Goal: Browse casually: Explore the website without a specific task or goal

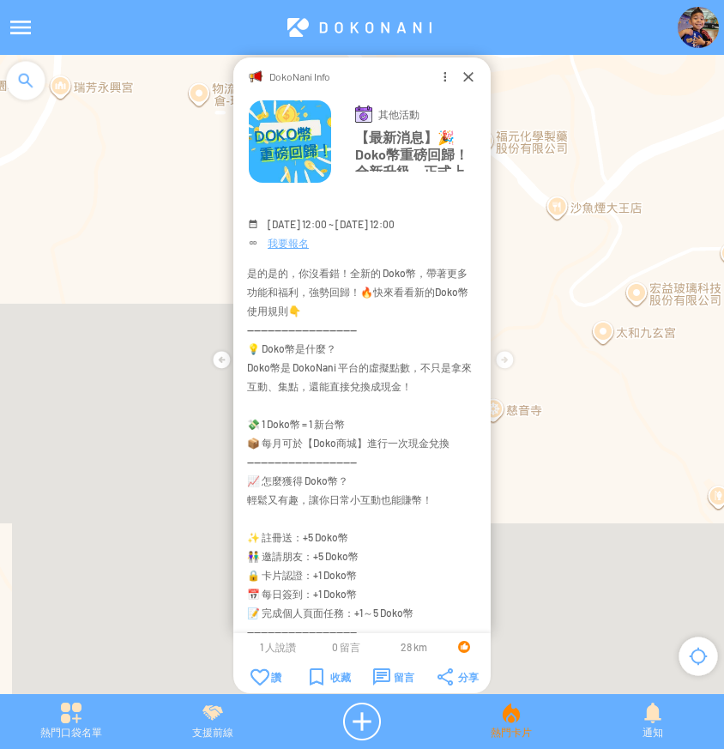
click at [508, 722] on div "熱門卡片" at bounding box center [511, 721] width 142 height 38
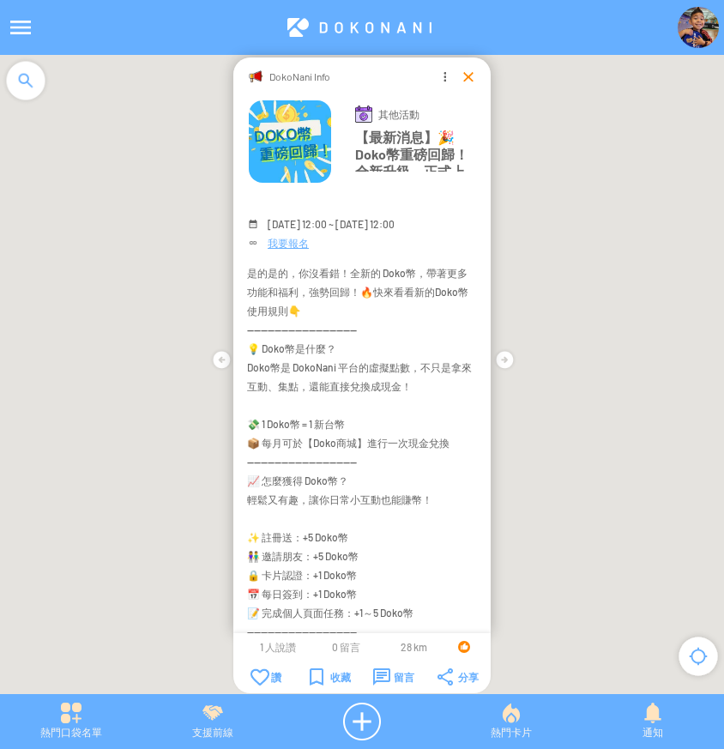
click at [463, 76] on div at bounding box center [468, 76] width 17 height 17
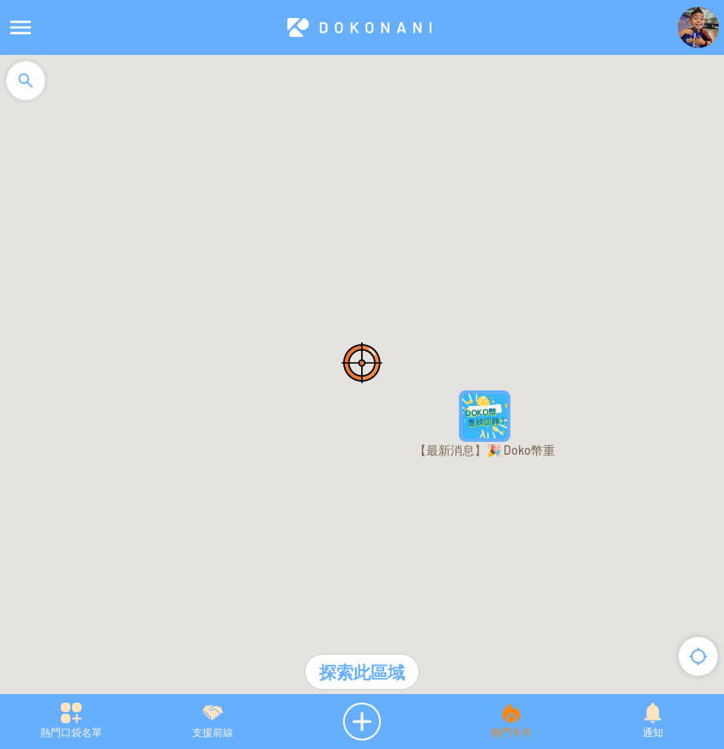
click at [528, 723] on div "熱門卡片" at bounding box center [511, 721] width 142 height 38
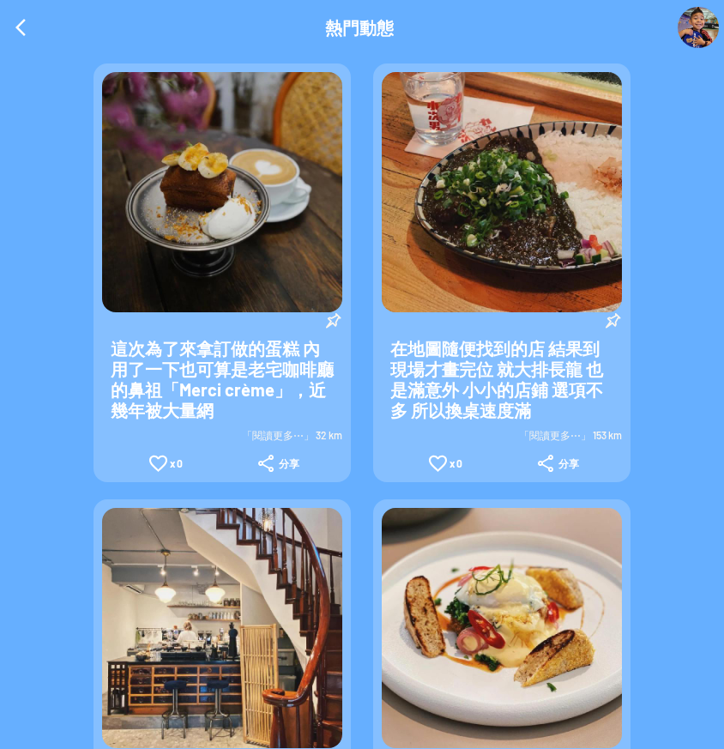
drag, startPoint x: 11, startPoint y: 21, endPoint x: 30, endPoint y: 26, distance: 19.4
click at [13, 21] on div at bounding box center [20, 27] width 41 height 41
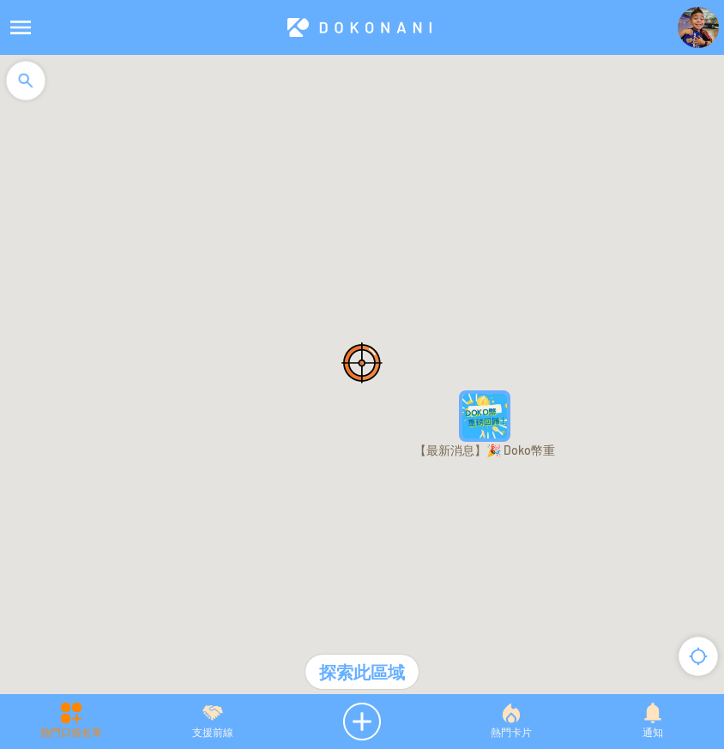
click at [51, 724] on div "熱門口袋名單" at bounding box center [71, 721] width 142 height 38
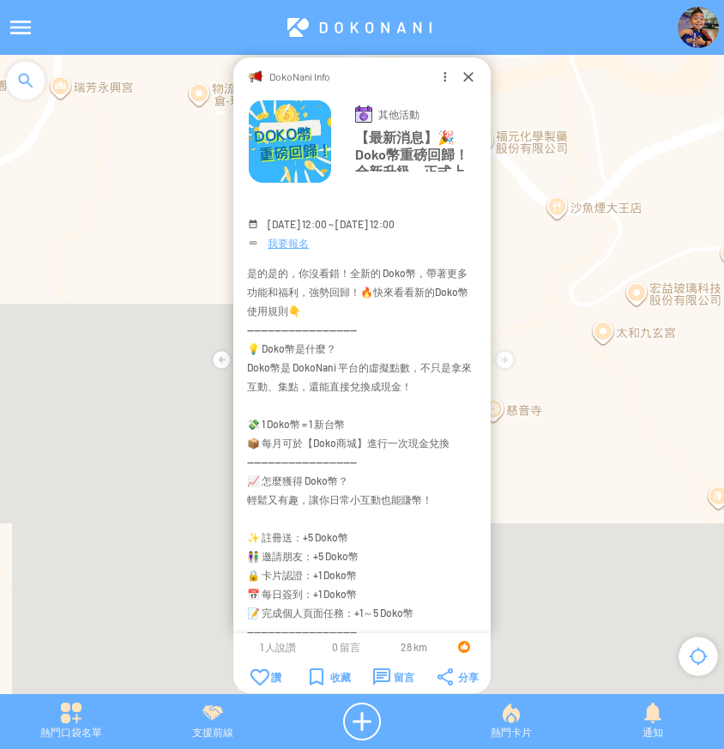
click at [71, 726] on div "熱門口袋名單" at bounding box center [71, 721] width 142 height 38
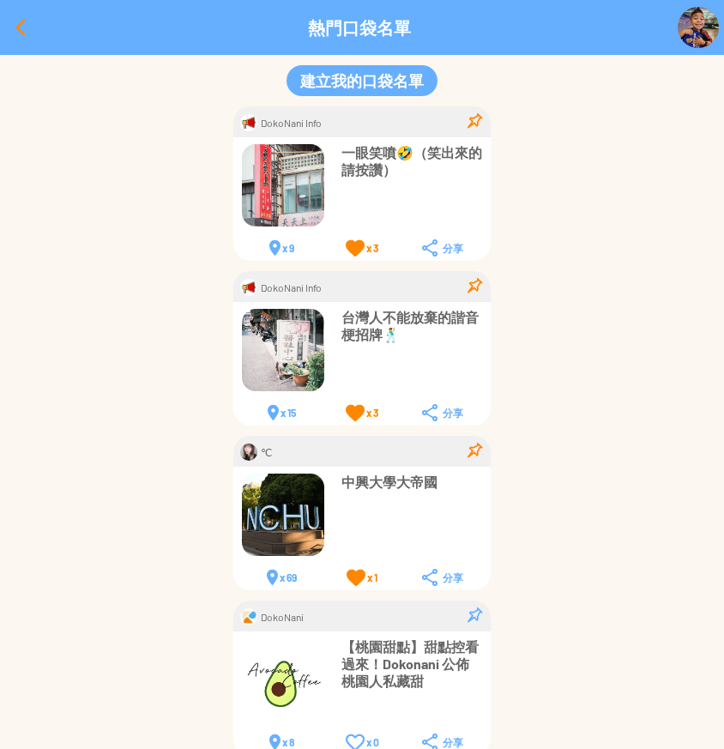
click at [19, 30] on div at bounding box center [20, 27] width 41 height 41
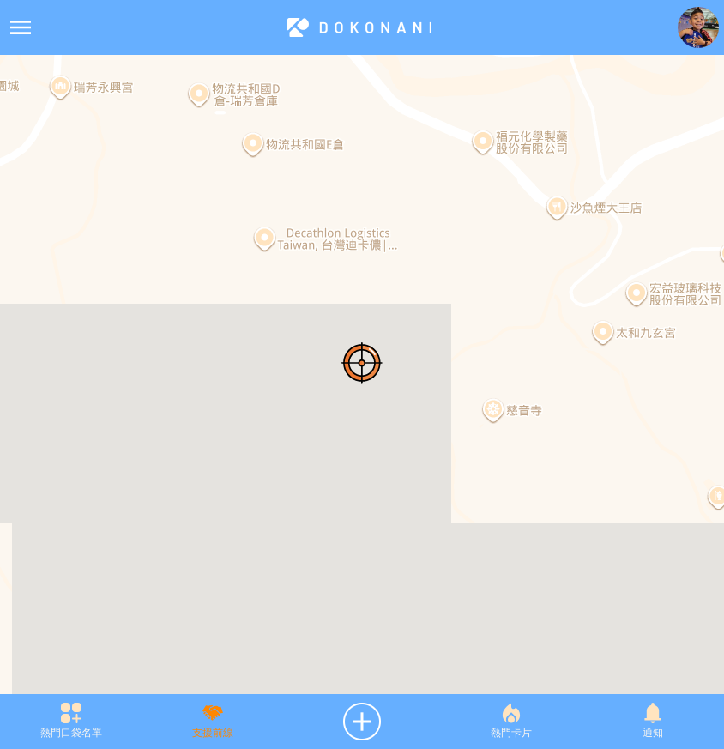
click at [216, 710] on div "支援前線" at bounding box center [213, 721] width 142 height 38
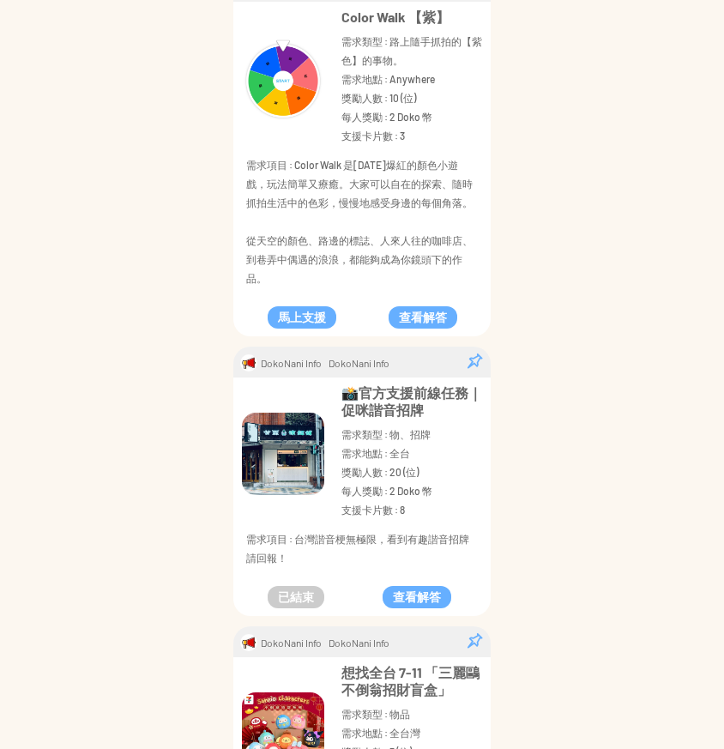
scroll to position [2477, 0]
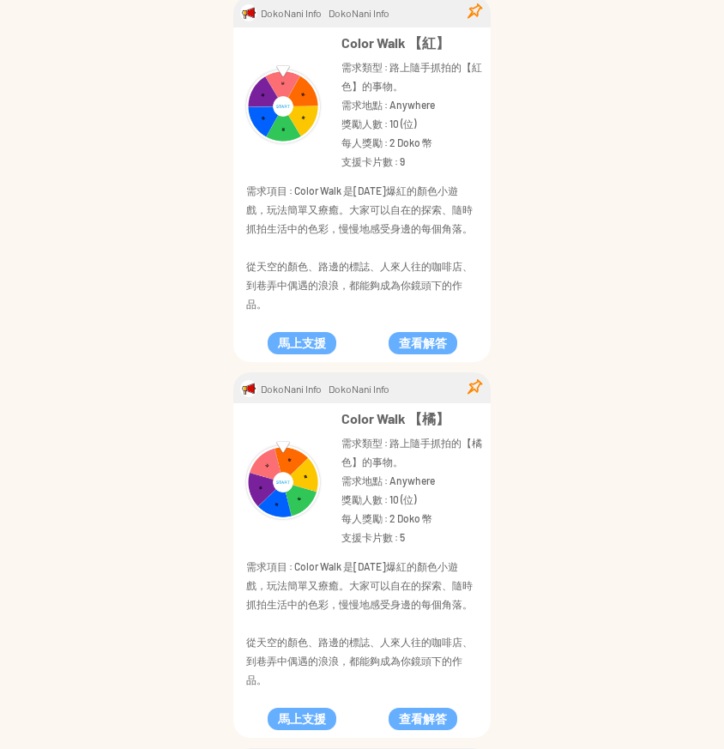
scroll to position [0, 0]
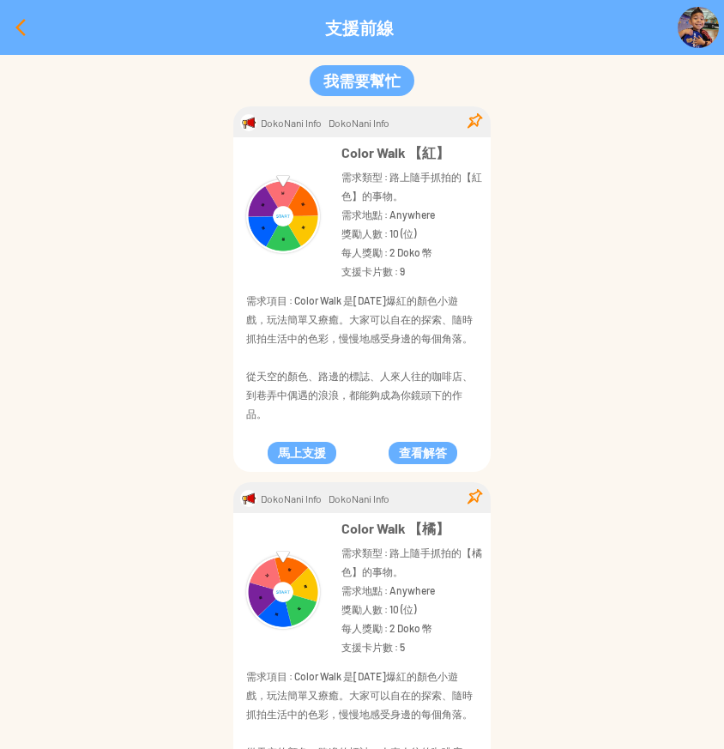
click at [19, 25] on div at bounding box center [20, 27] width 41 height 41
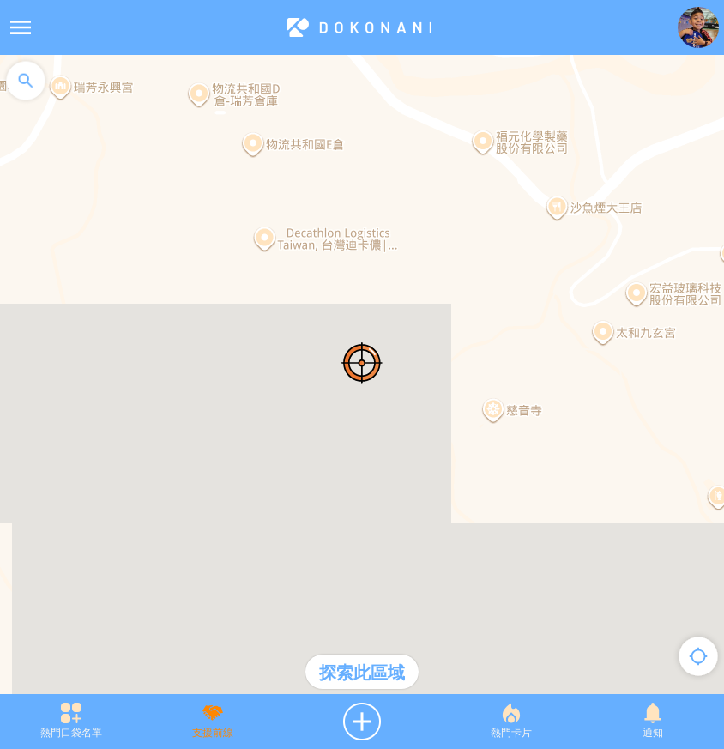
click at [213, 720] on div "支援前線" at bounding box center [213, 721] width 142 height 38
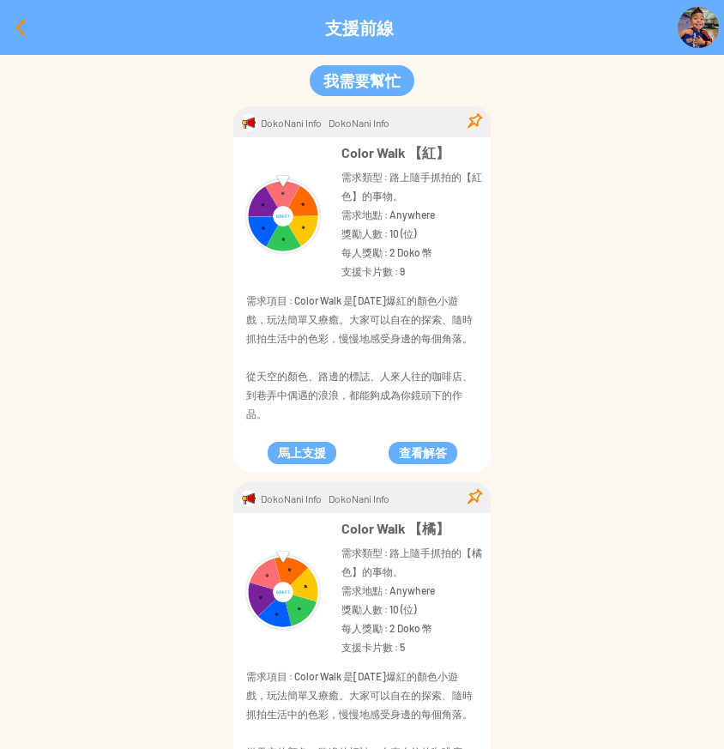
click at [21, 21] on div at bounding box center [20, 27] width 41 height 41
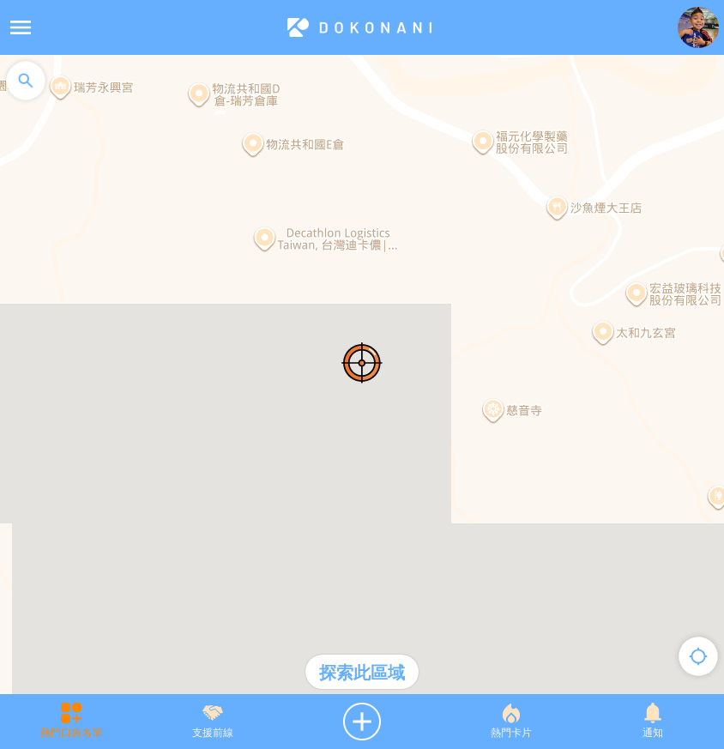
click at [77, 713] on div "熱門口袋名單" at bounding box center [71, 721] width 142 height 38
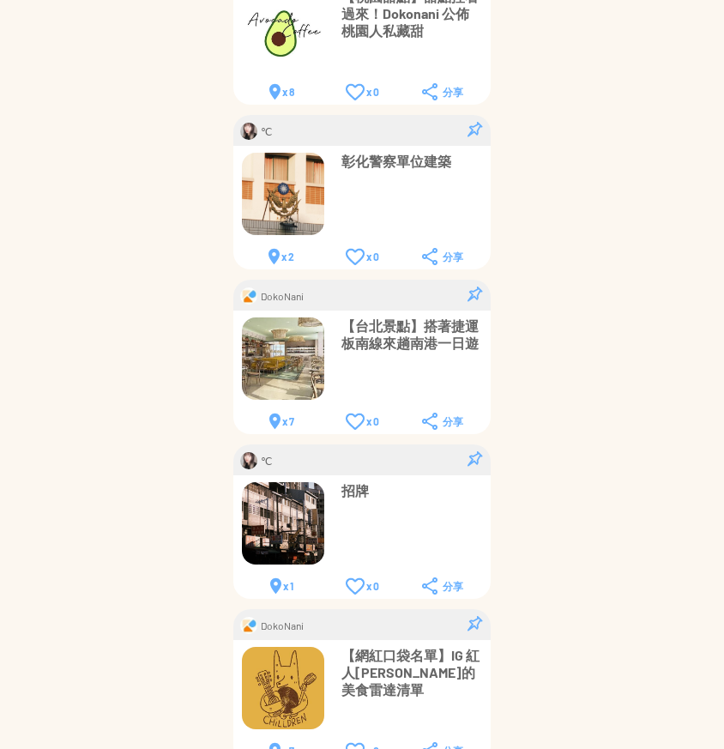
scroll to position [672, 0]
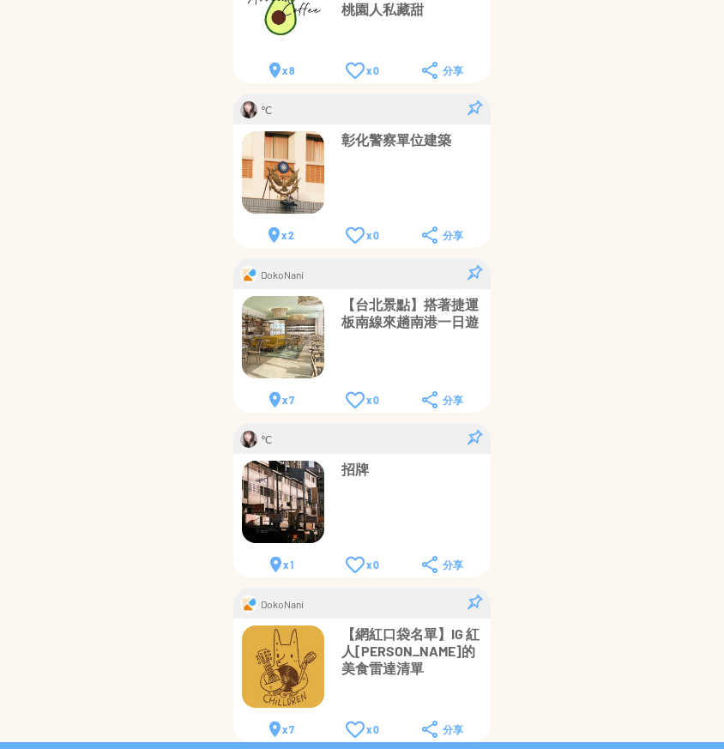
click at [630, 391] on div "DokoNani Info 一眼笑噴🤣（笑出來的請按讚） x 9 x 3 x 3" at bounding box center [362, 88] width 724 height 1307
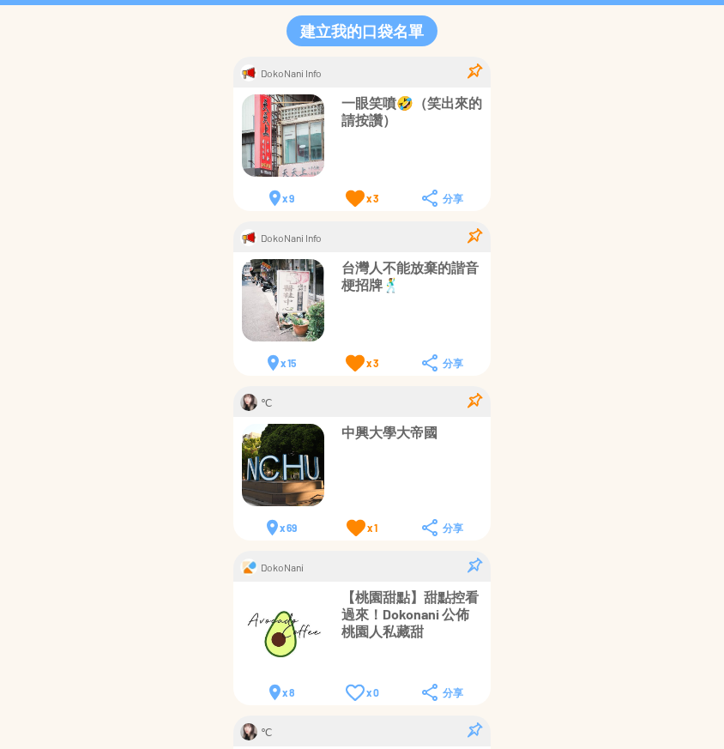
scroll to position [0, 0]
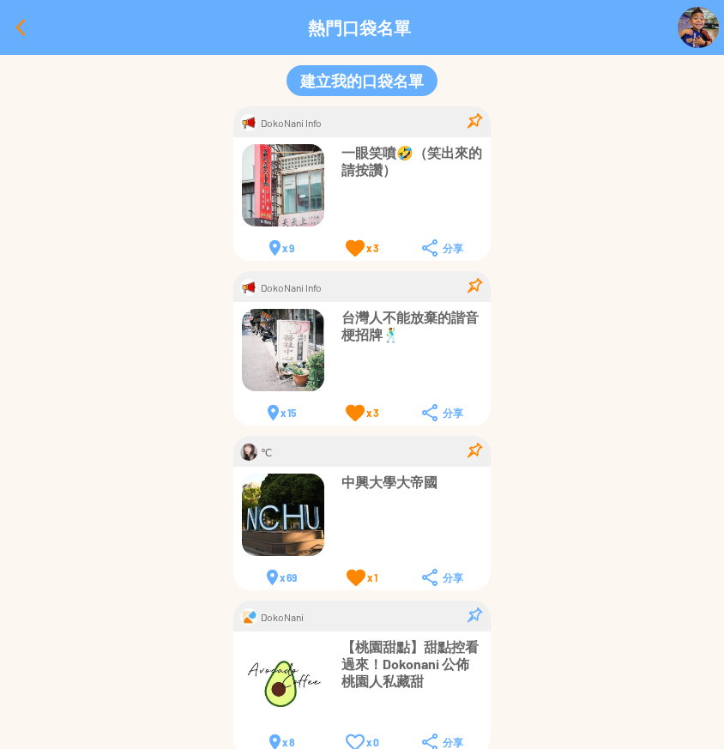
click at [26, 22] on div at bounding box center [20, 27] width 41 height 41
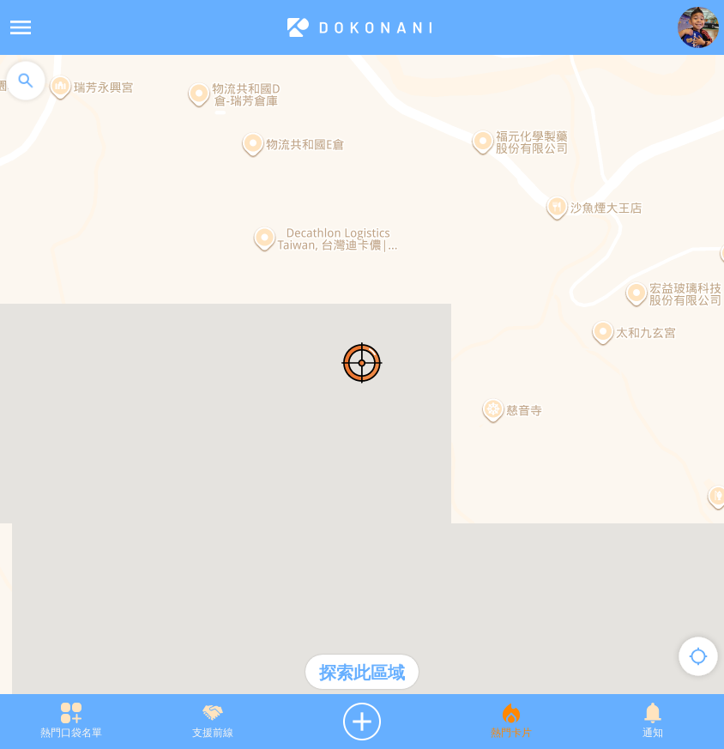
click at [509, 718] on div "熱門卡片" at bounding box center [511, 721] width 142 height 38
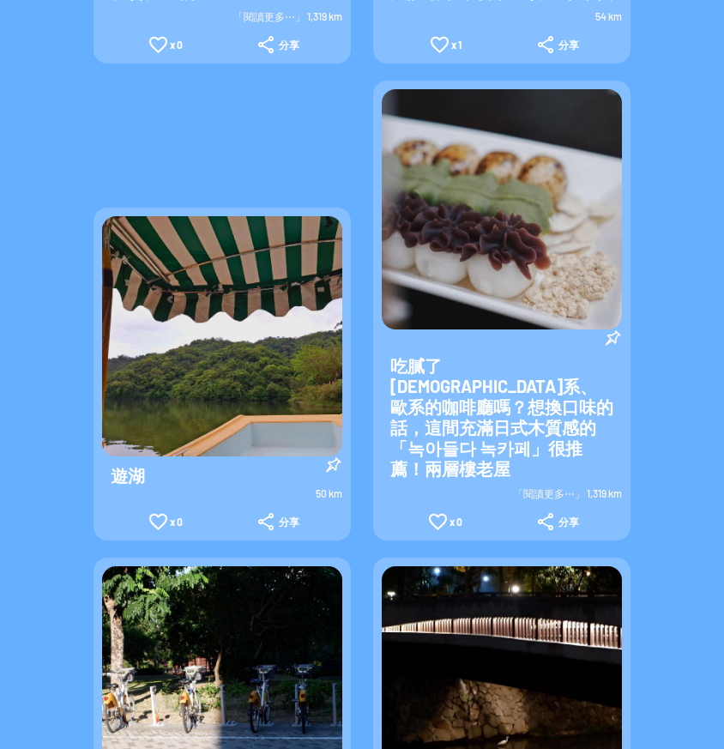
scroll to position [2430, 0]
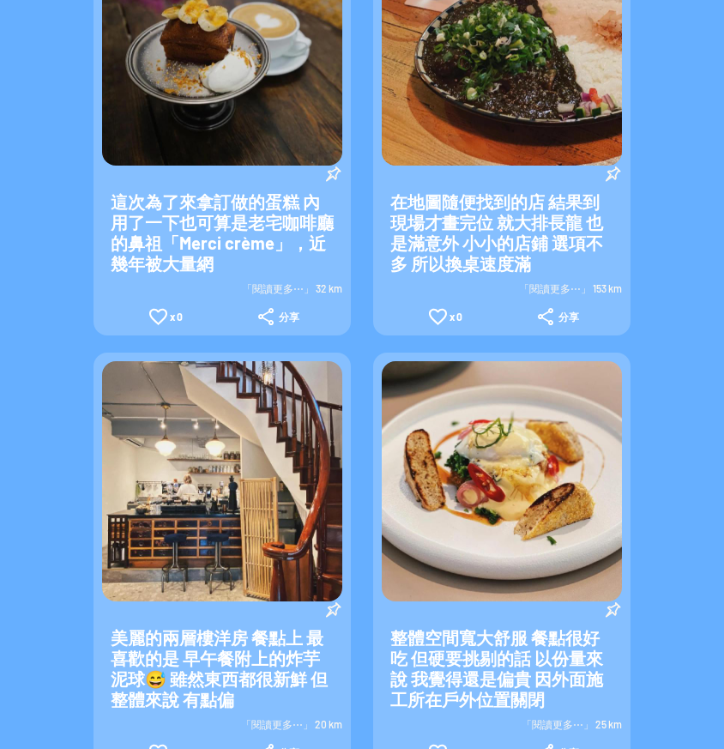
scroll to position [0, 0]
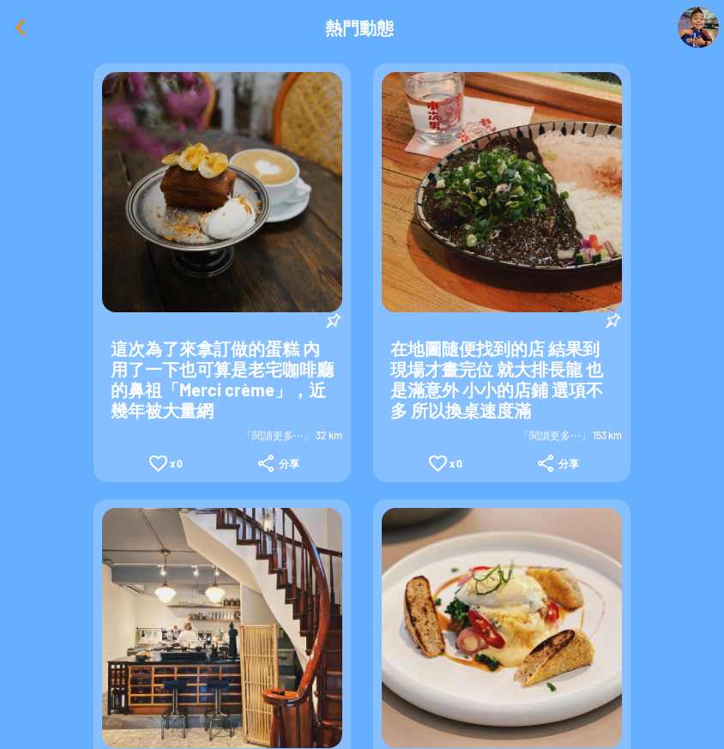
click at [31, 24] on div at bounding box center [20, 27] width 41 height 41
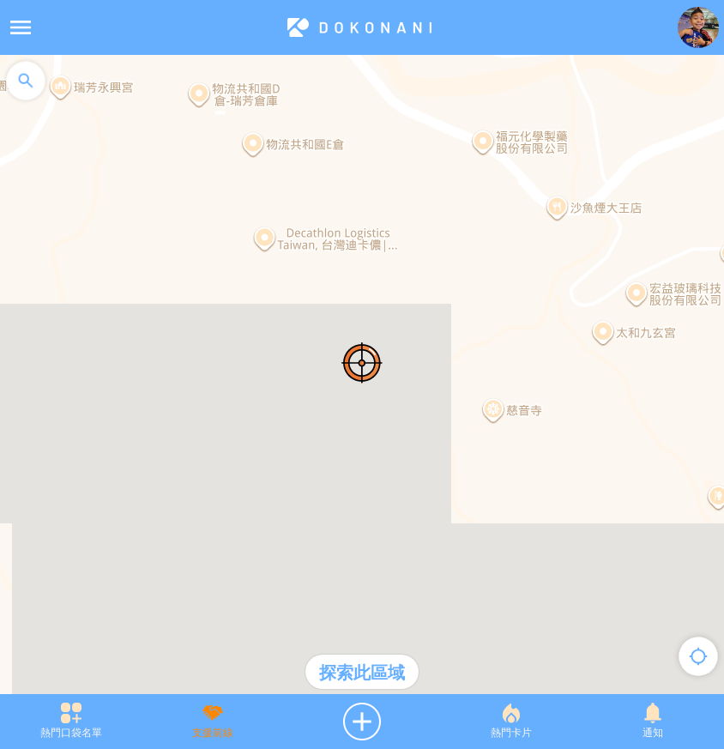
click at [209, 727] on div "支援前線" at bounding box center [213, 721] width 142 height 38
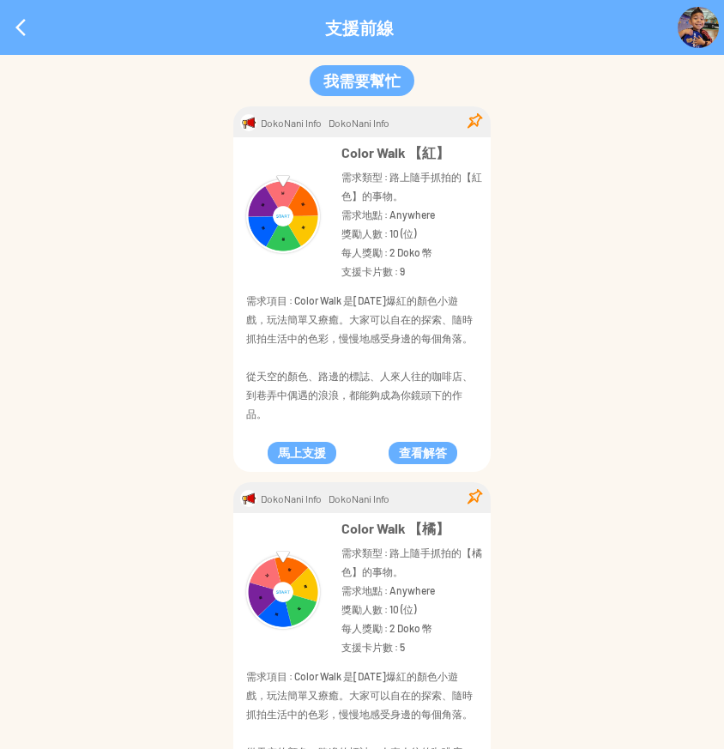
drag, startPoint x: 27, startPoint y: 16, endPoint x: 124, endPoint y: 97, distance: 125.4
click at [27, 15] on div at bounding box center [20, 27] width 41 height 41
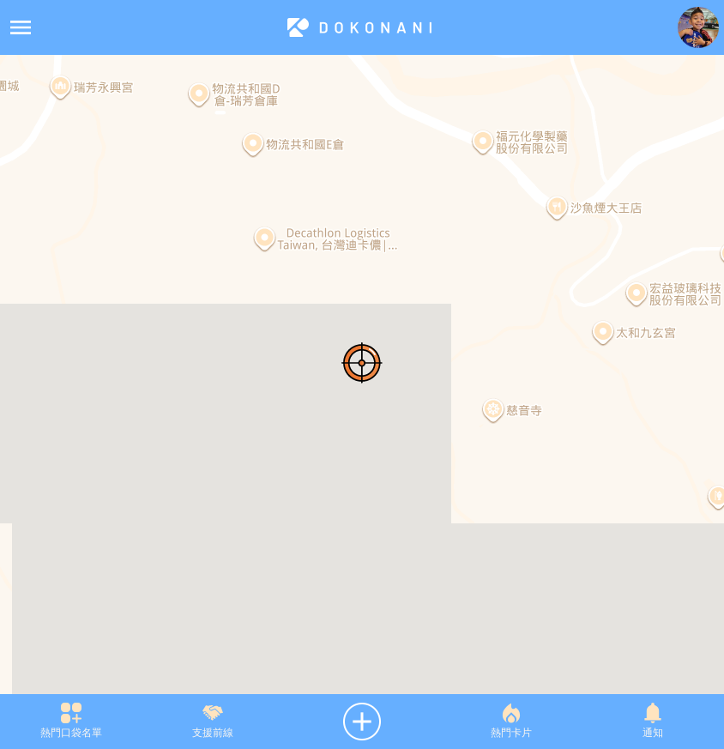
click at [487, 732] on div "熱門卡片" at bounding box center [511, 721] width 142 height 38
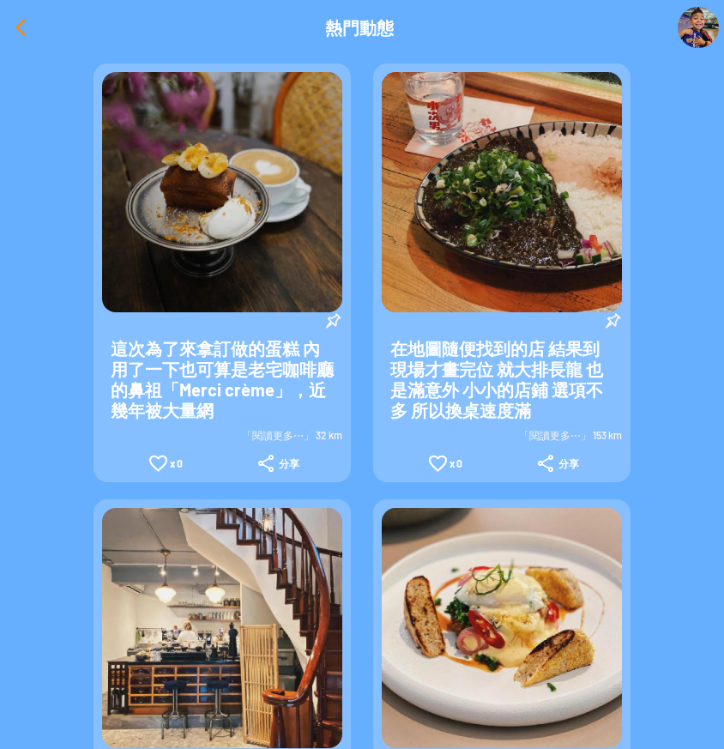
click at [30, 21] on div at bounding box center [20, 27] width 41 height 41
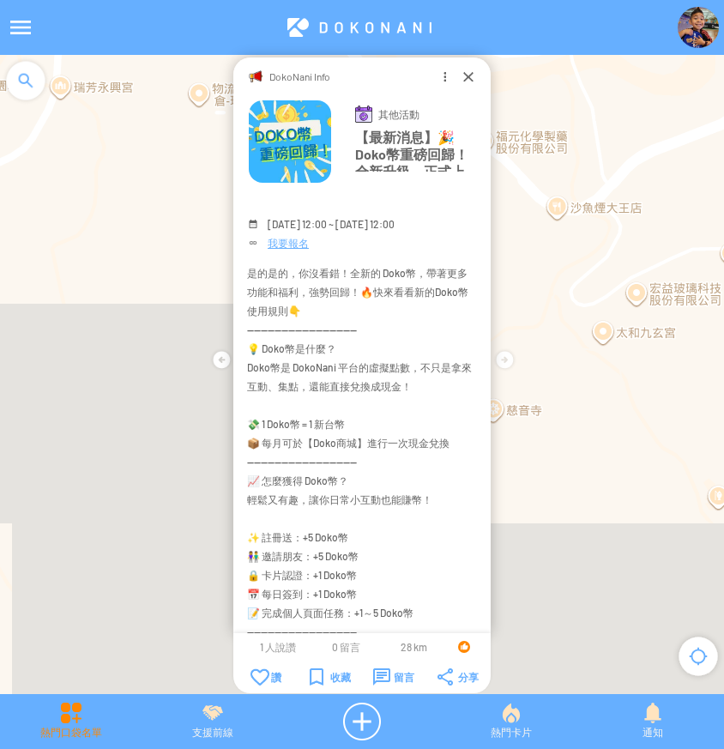
click at [58, 724] on div "熱門口袋名單" at bounding box center [71, 721] width 142 height 38
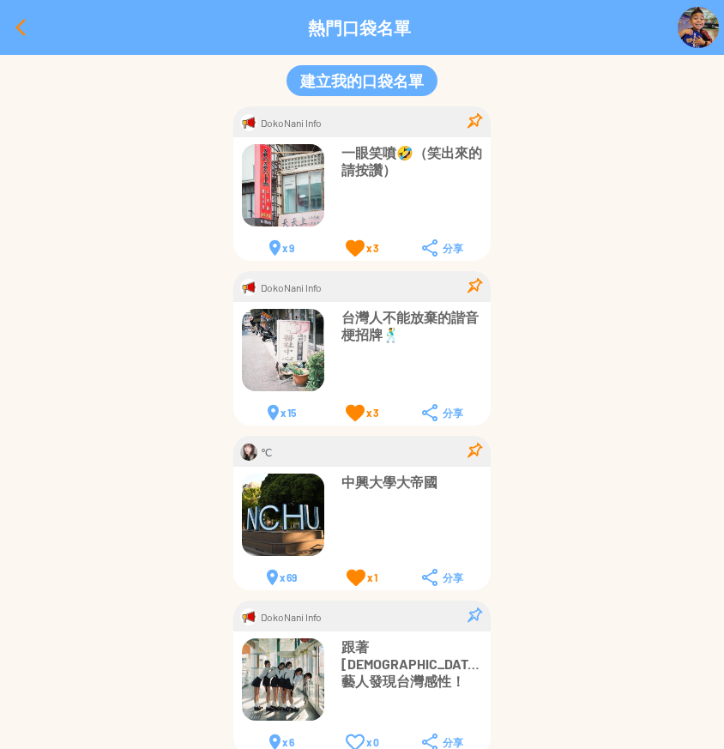
click at [19, 34] on div at bounding box center [20, 27] width 41 height 41
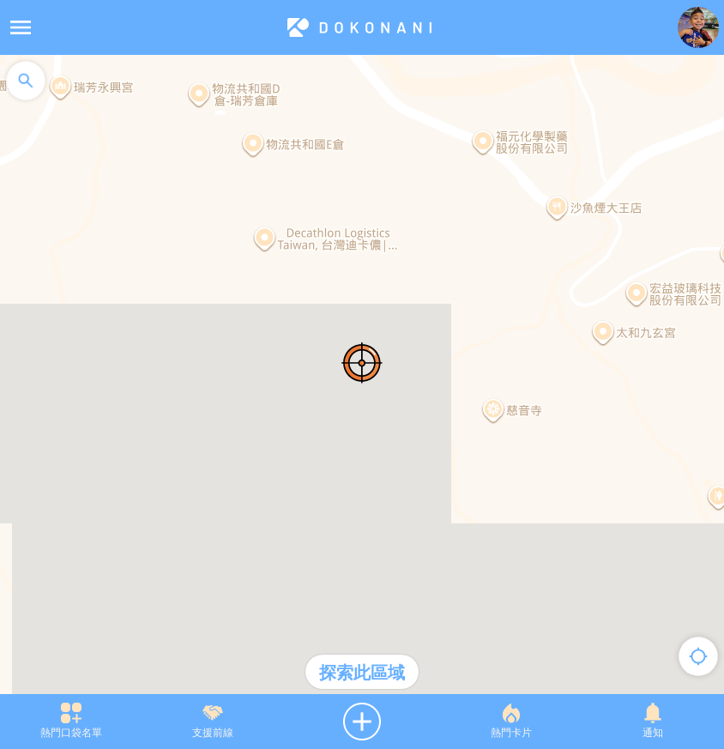
click at [518, 728] on div "熱門卡片" at bounding box center [511, 721] width 142 height 38
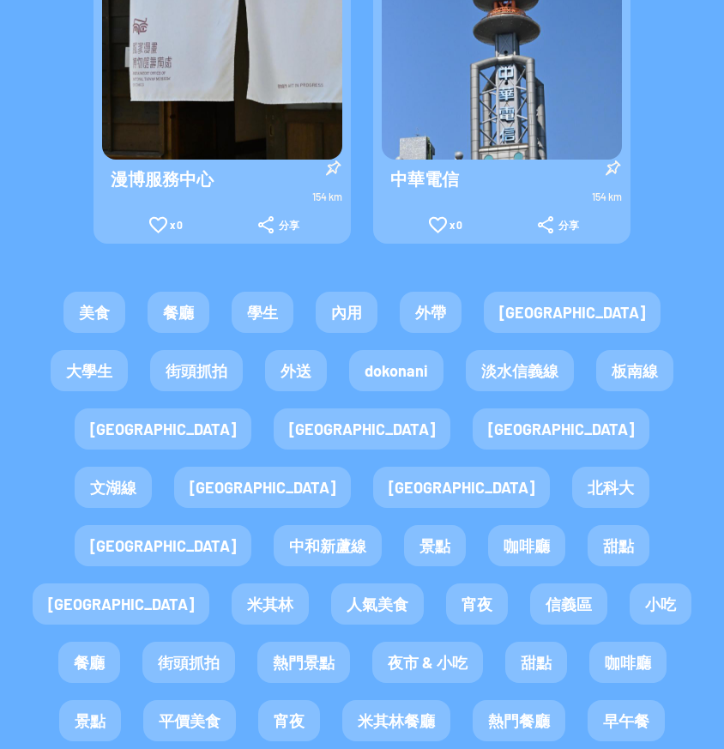
scroll to position [3373, 0]
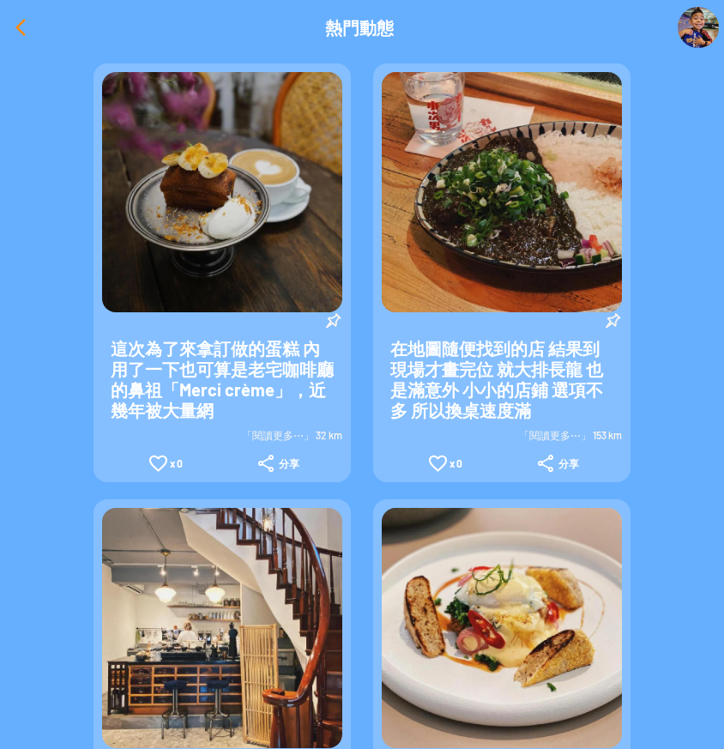
click at [30, 22] on div at bounding box center [20, 27] width 41 height 41
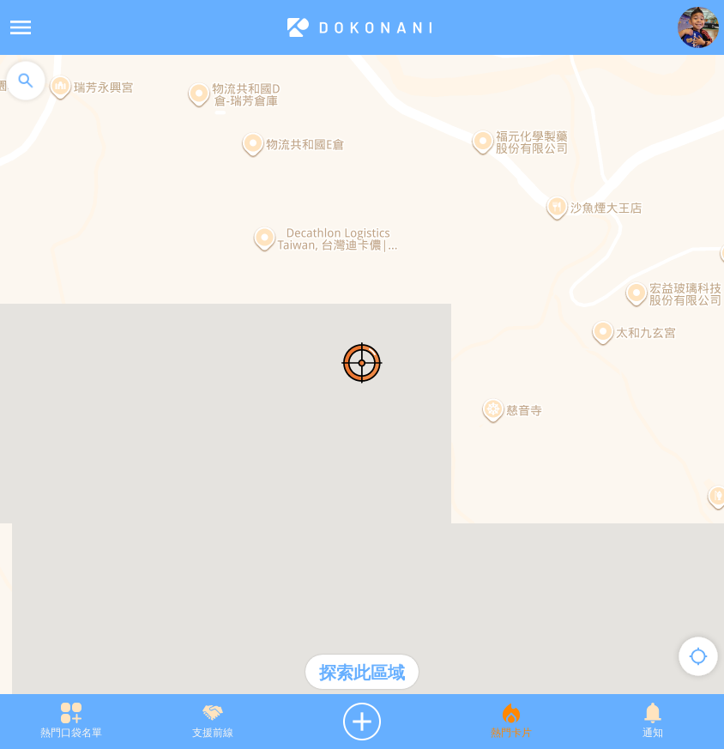
click at [519, 732] on div "熱門卡片" at bounding box center [511, 721] width 142 height 38
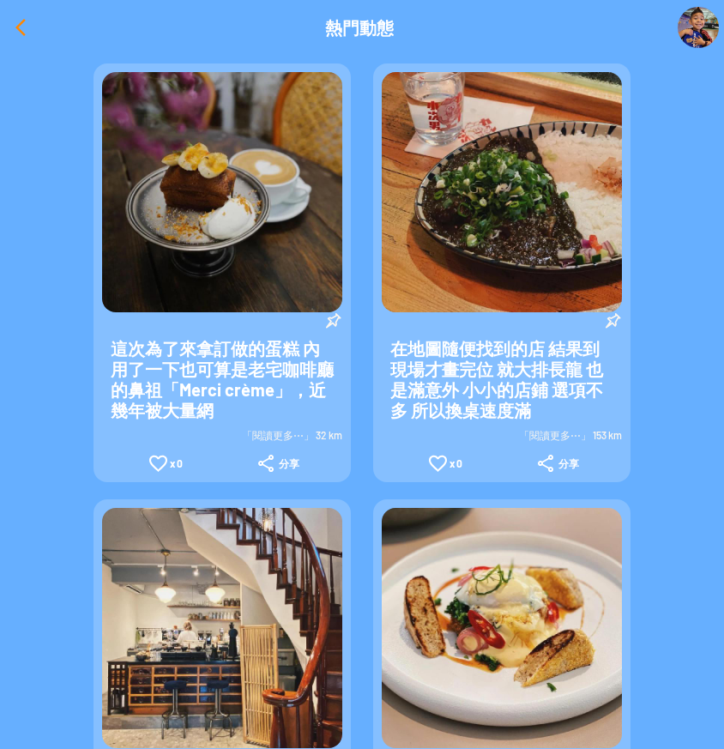
click at [17, 25] on div at bounding box center [20, 27] width 41 height 41
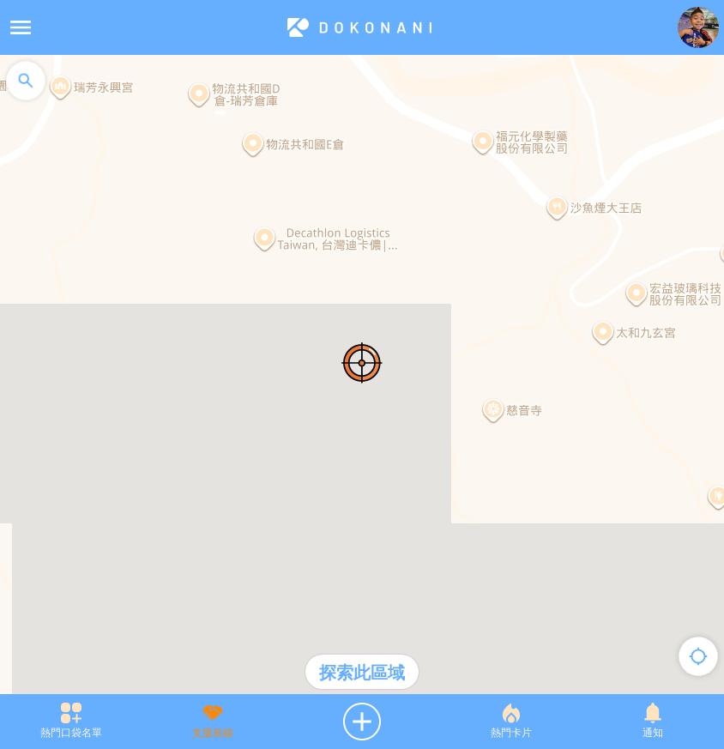
click at [194, 729] on div "支援前線" at bounding box center [213, 721] width 142 height 38
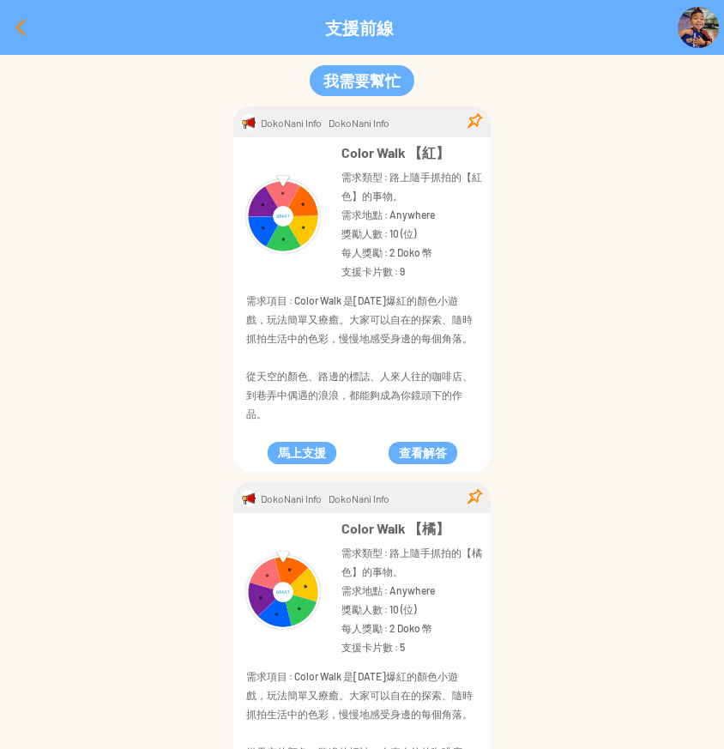
click at [14, 35] on div at bounding box center [20, 27] width 41 height 41
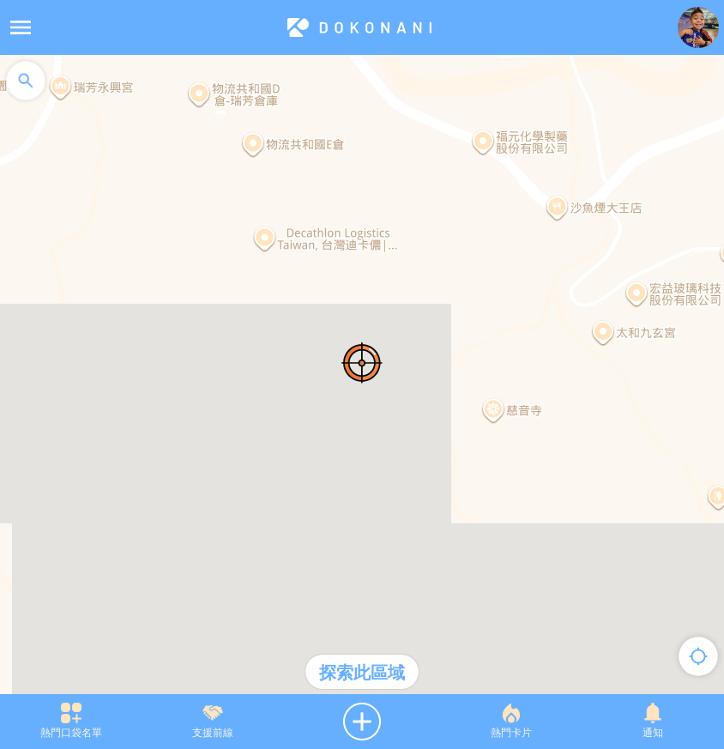
click at [61, 728] on div "熱門口袋名單" at bounding box center [71, 721] width 142 height 38
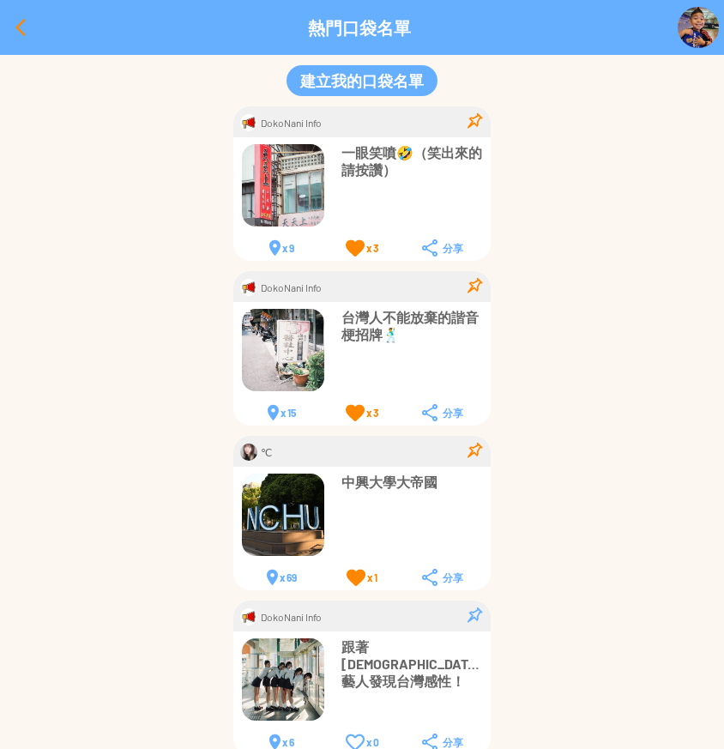
click at [11, 27] on div at bounding box center [20, 27] width 41 height 41
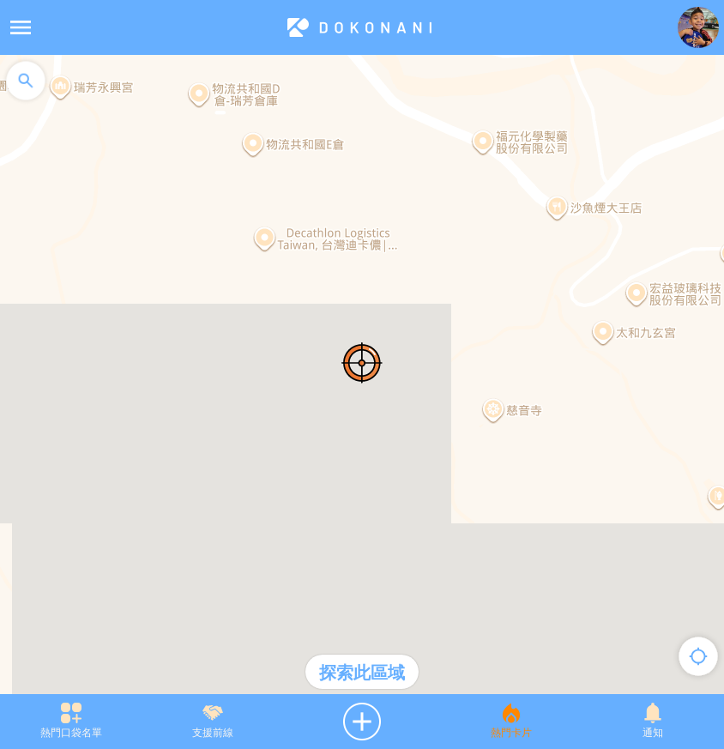
click at [517, 732] on div "熱門卡片" at bounding box center [511, 721] width 142 height 38
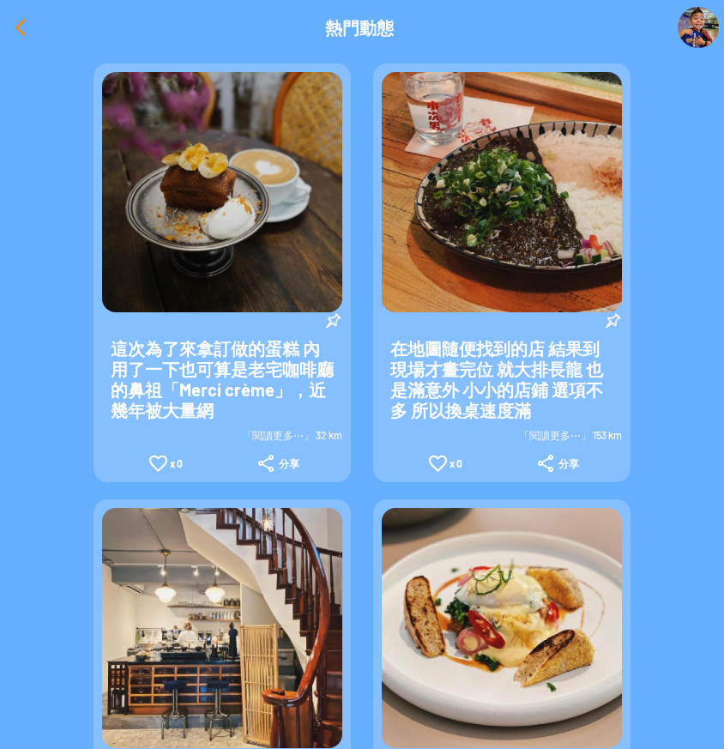
click at [24, 25] on div at bounding box center [20, 27] width 41 height 41
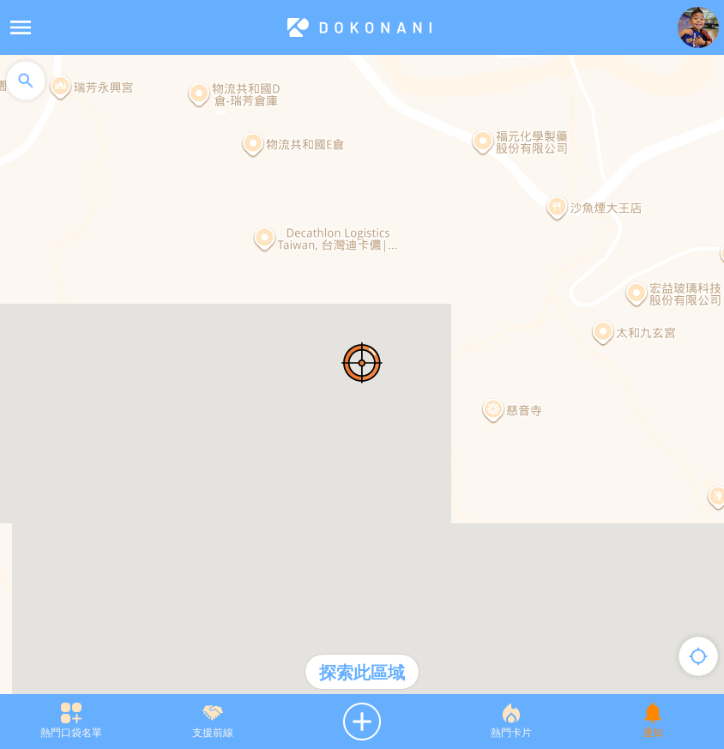
click at [631, 720] on div "通知" at bounding box center [653, 721] width 142 height 38
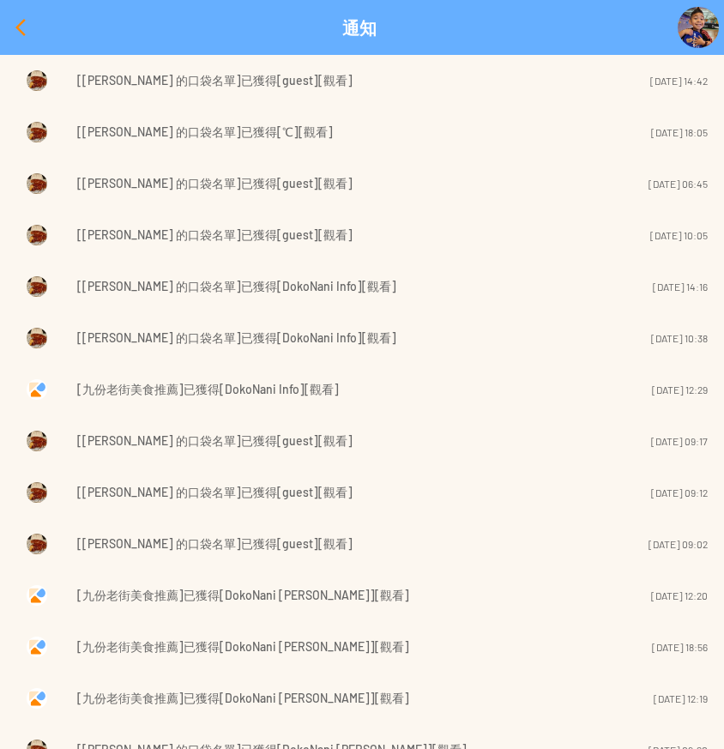
click at [12, 28] on div at bounding box center [20, 27] width 41 height 41
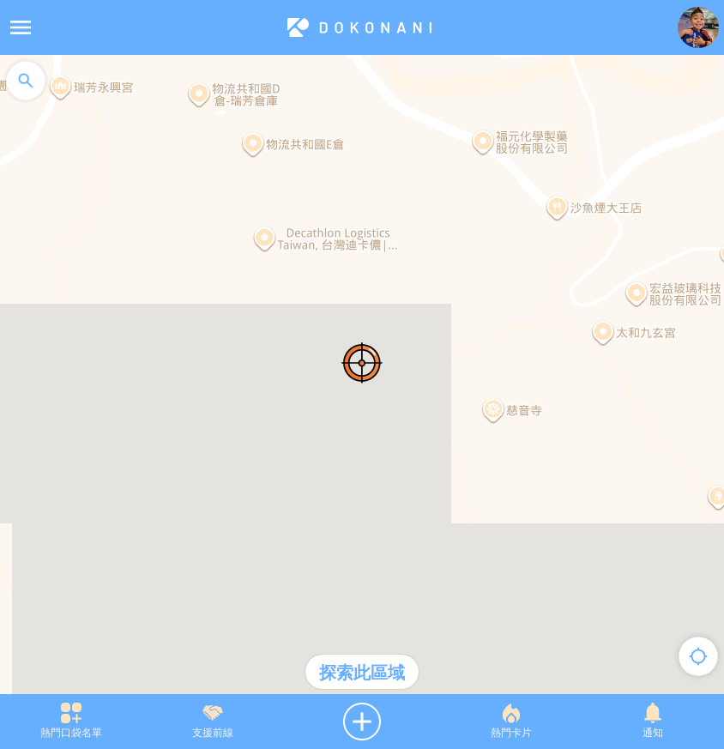
click at [692, 31] on img at bounding box center [698, 27] width 41 height 41
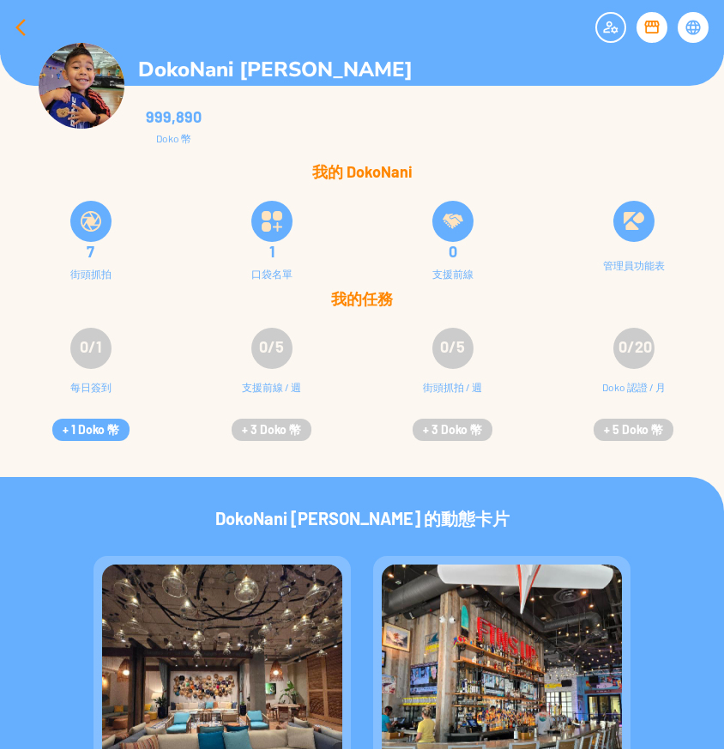
click at [11, 26] on div at bounding box center [20, 27] width 41 height 41
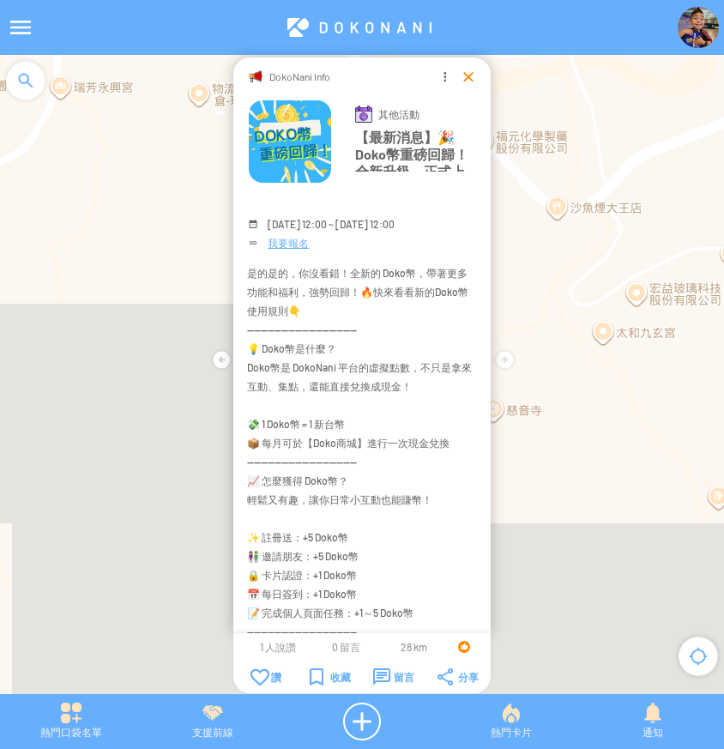
click at [465, 77] on div at bounding box center [468, 76] width 17 height 17
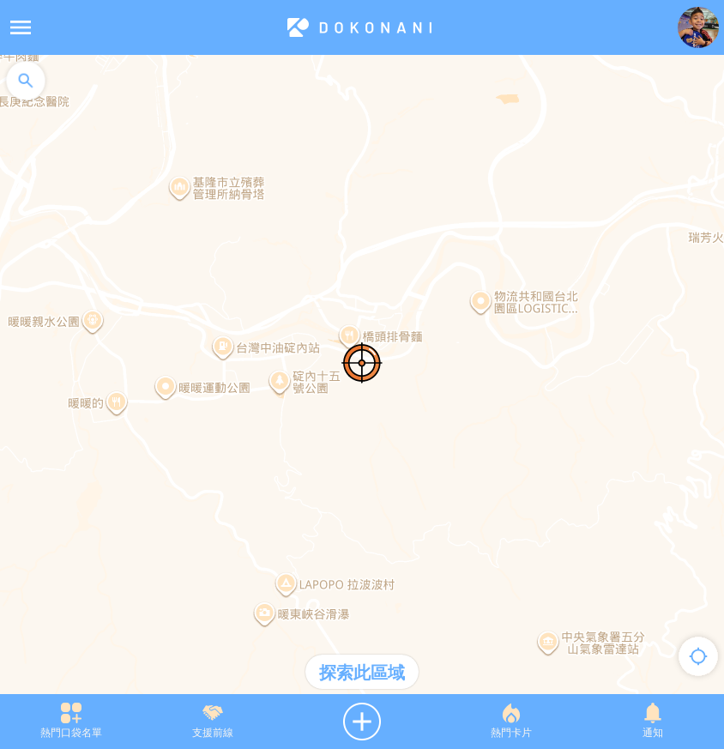
click at [388, 669] on div "探索此區域" at bounding box center [361, 671] width 113 height 34
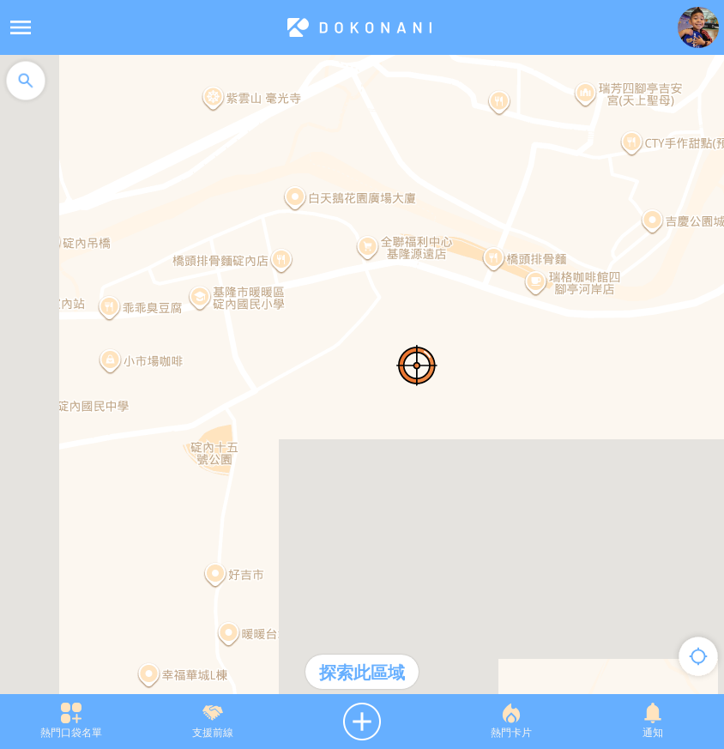
drag, startPoint x: 309, startPoint y: 431, endPoint x: 625, endPoint y: 461, distance: 317.9
click at [618, 461] on div at bounding box center [362, 383] width 724 height 656
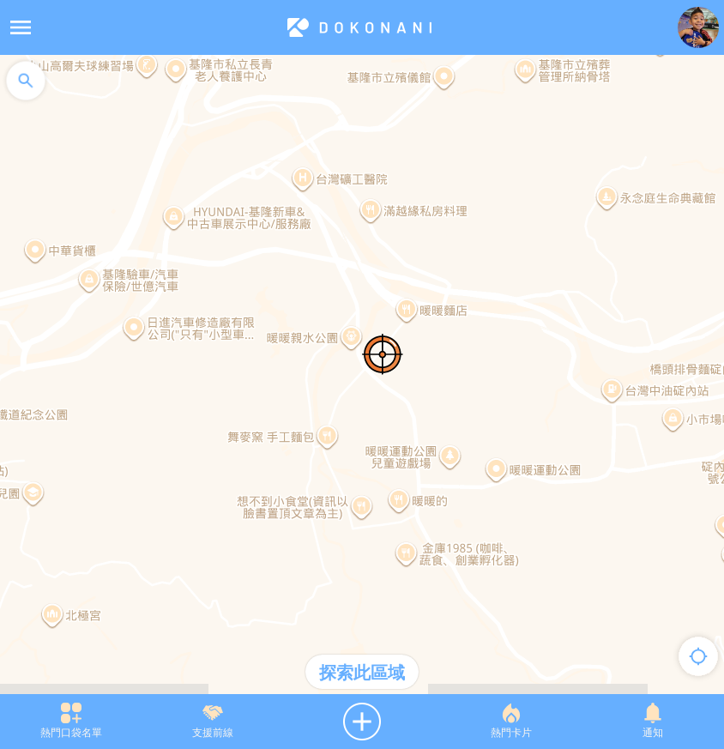
drag, startPoint x: 439, startPoint y: 483, endPoint x: 685, endPoint y: 311, distance: 300.0
click at [684, 321] on div at bounding box center [362, 383] width 724 height 656
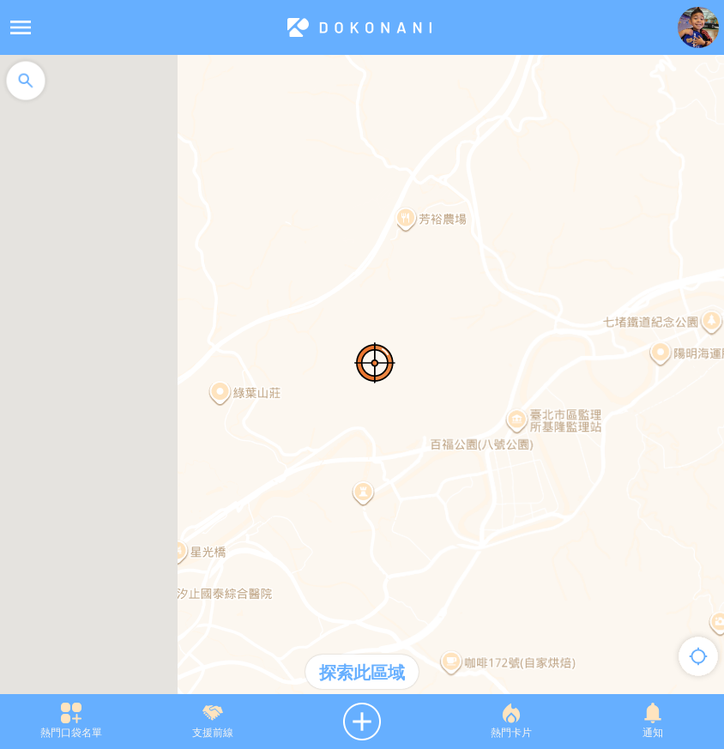
drag, startPoint x: 401, startPoint y: 433, endPoint x: 717, endPoint y: 474, distance: 318.3
click at [718, 475] on div at bounding box center [362, 383] width 724 height 656
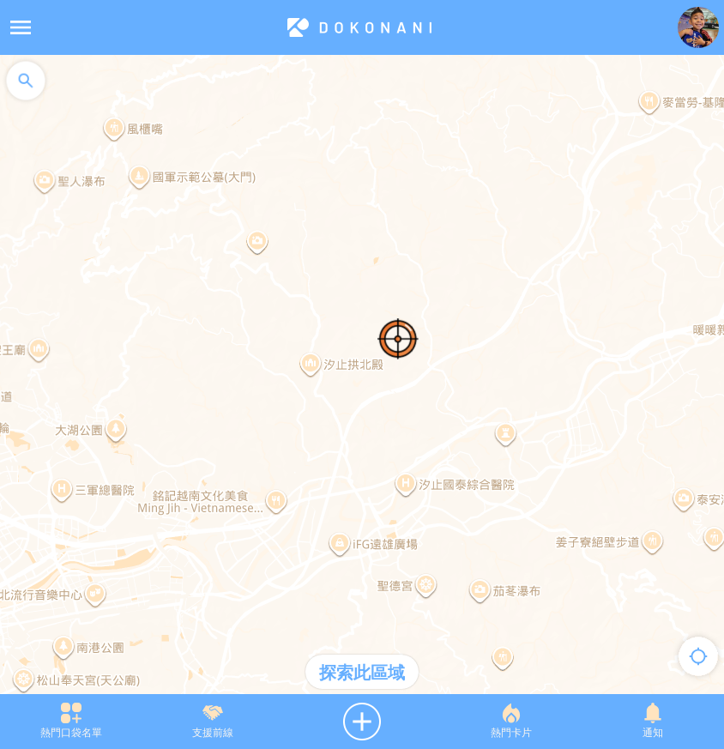
drag, startPoint x: 449, startPoint y: 451, endPoint x: 640, endPoint y: 267, distance: 265.1
click at [640, 267] on div at bounding box center [362, 383] width 724 height 656
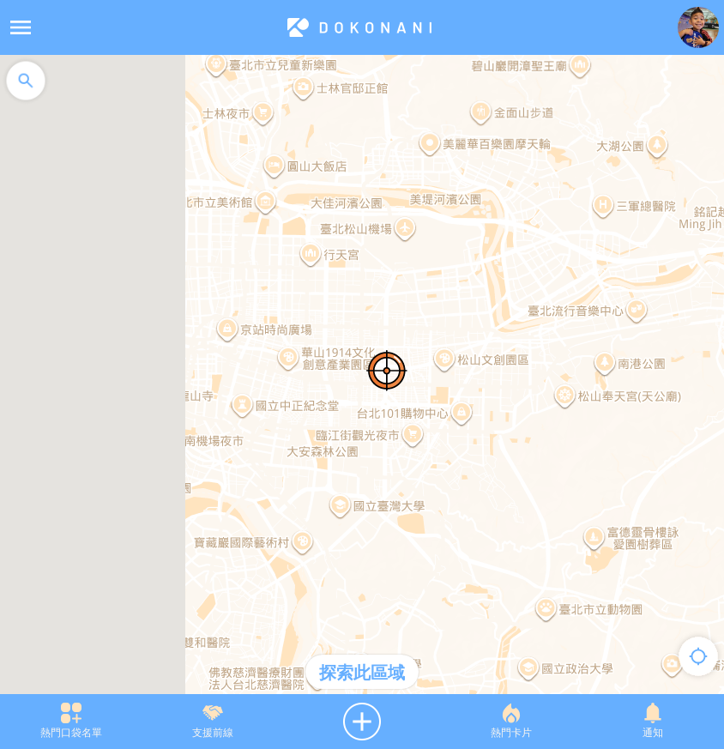
drag, startPoint x: 405, startPoint y: 456, endPoint x: 822, endPoint y: 419, distance: 418.6
click at [723, 419] on html "**********" at bounding box center [362, 374] width 724 height 749
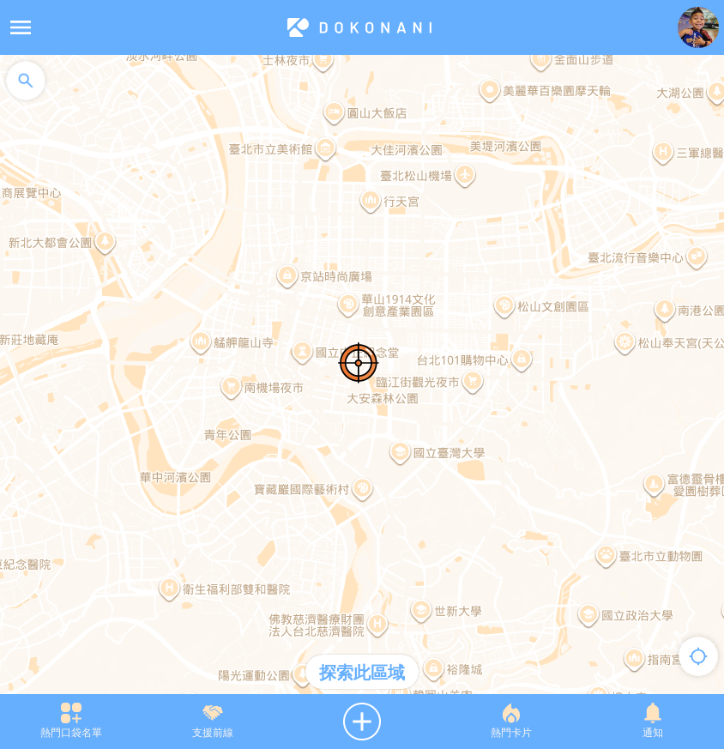
drag, startPoint x: 521, startPoint y: 527, endPoint x: 308, endPoint y: 417, distance: 239.8
click at [308, 417] on div at bounding box center [362, 383] width 724 height 656
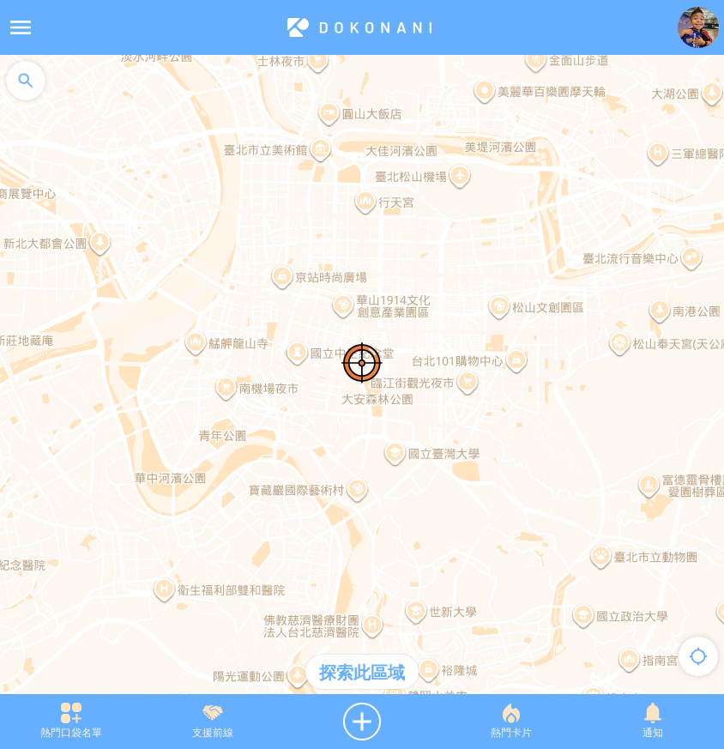
drag, startPoint x: 364, startPoint y: 669, endPoint x: 377, endPoint y: 666, distance: 13.1
click at [364, 669] on div "探索此區域" at bounding box center [361, 671] width 113 height 34
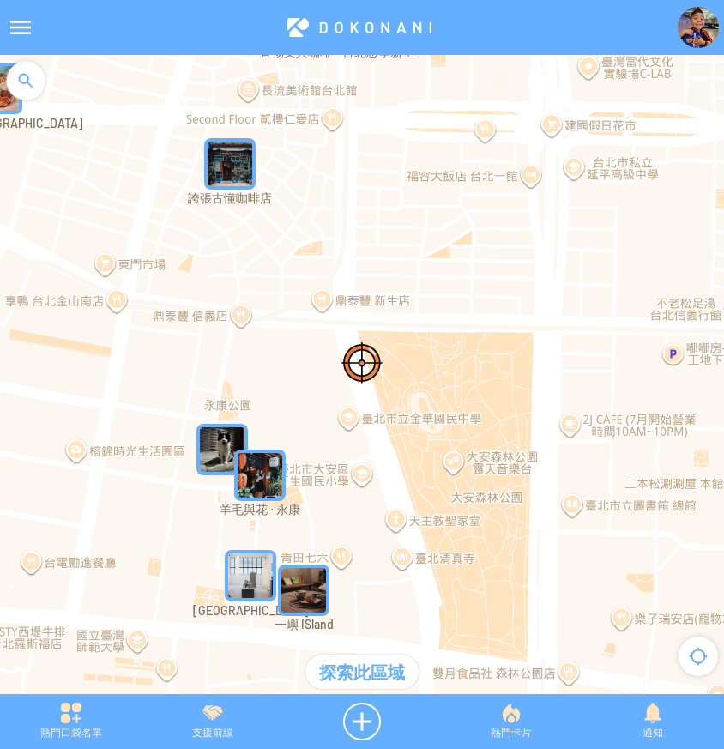
click at [261, 476] on img "羊毛與花 ‧ 永康" at bounding box center [259, 474] width 51 height 51
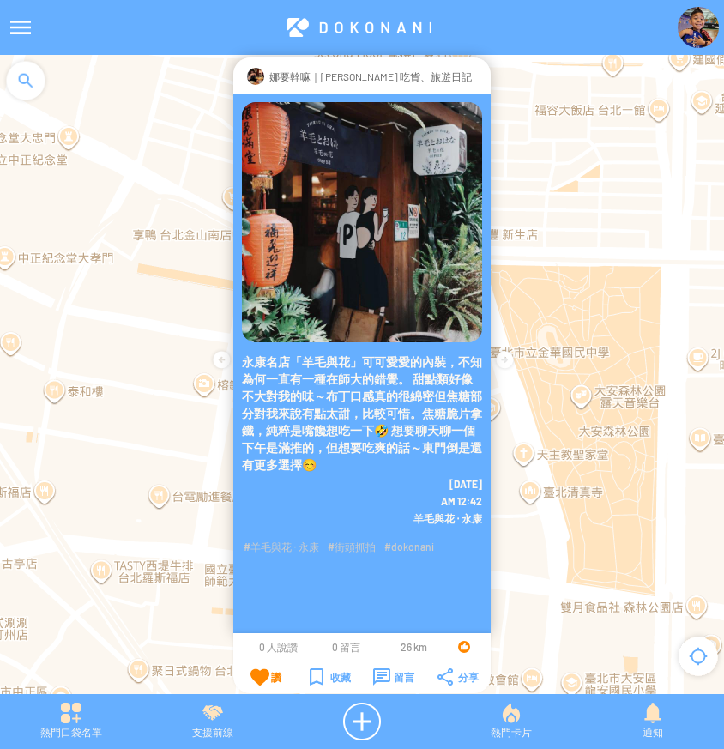
click at [268, 678] on div "讚" at bounding box center [265, 676] width 31 height 17
click at [479, 76] on div at bounding box center [479, 76] width 0 height 17
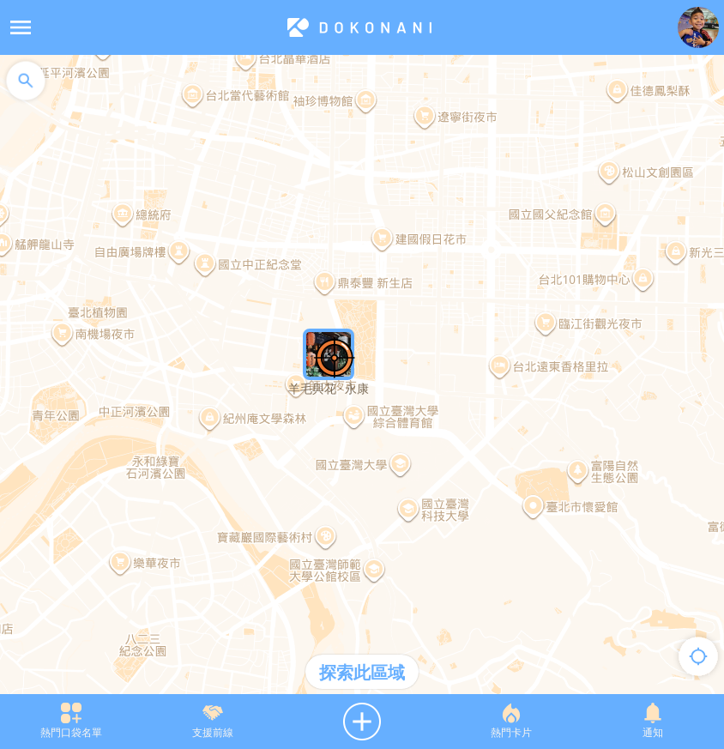
drag, startPoint x: 611, startPoint y: 393, endPoint x: 401, endPoint y: 341, distance: 215.7
click at [401, 341] on div at bounding box center [362, 383] width 724 height 656
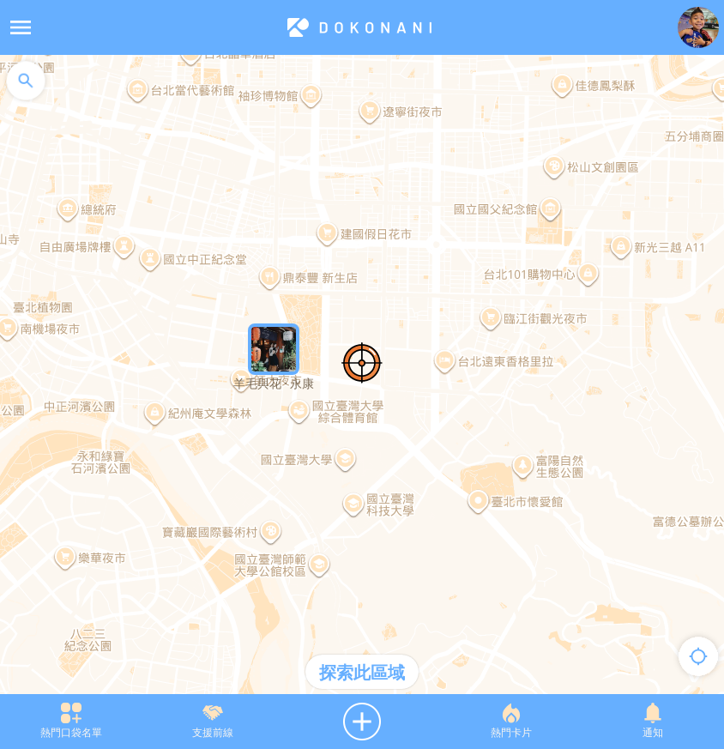
click at [363, 682] on div "探索此區域" at bounding box center [361, 671] width 113 height 34
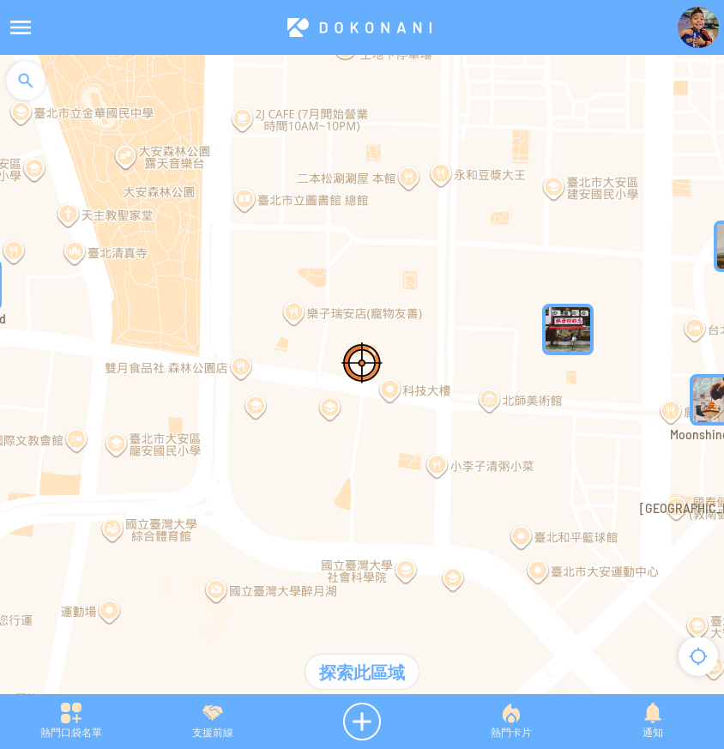
click at [226, 529] on div at bounding box center [362, 383] width 724 height 656
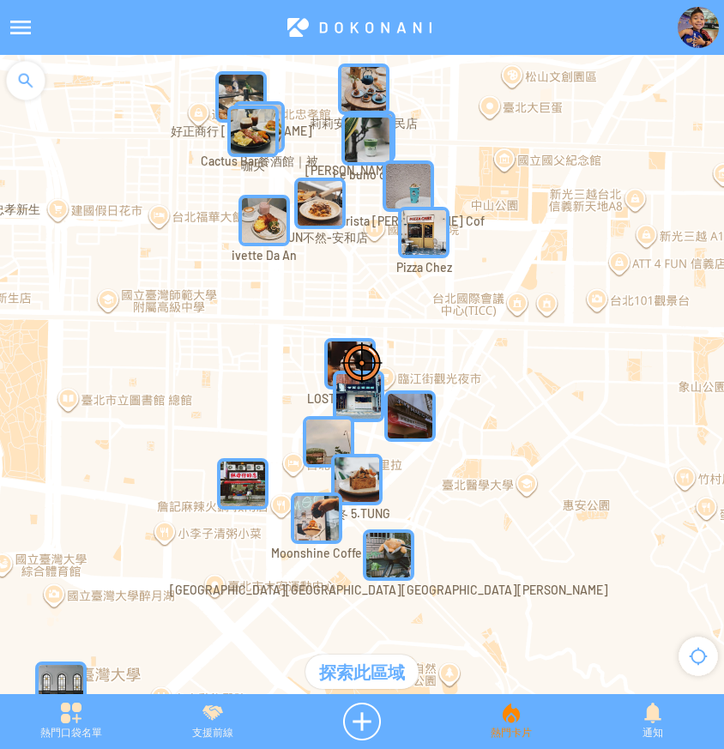
click at [503, 728] on div "熱門卡片" at bounding box center [511, 721] width 142 height 38
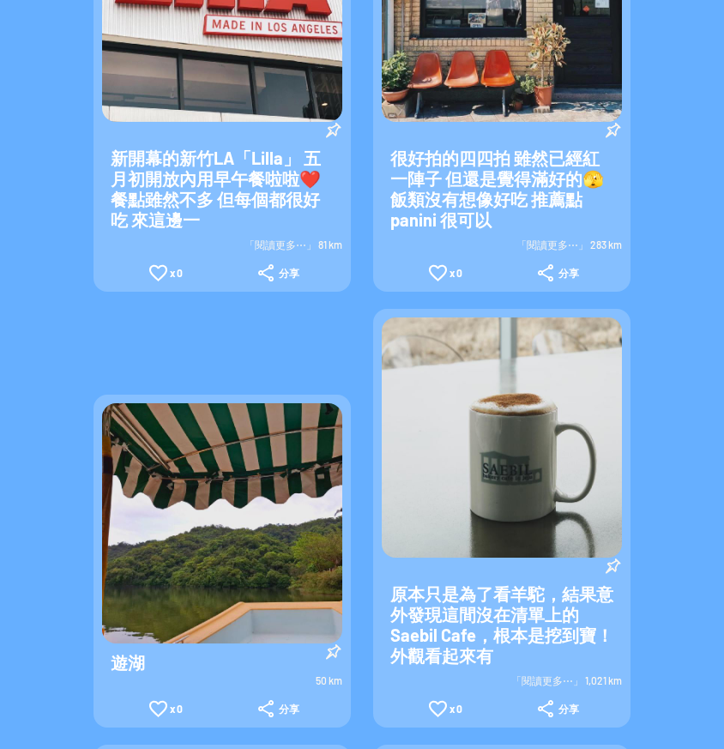
scroll to position [972, 0]
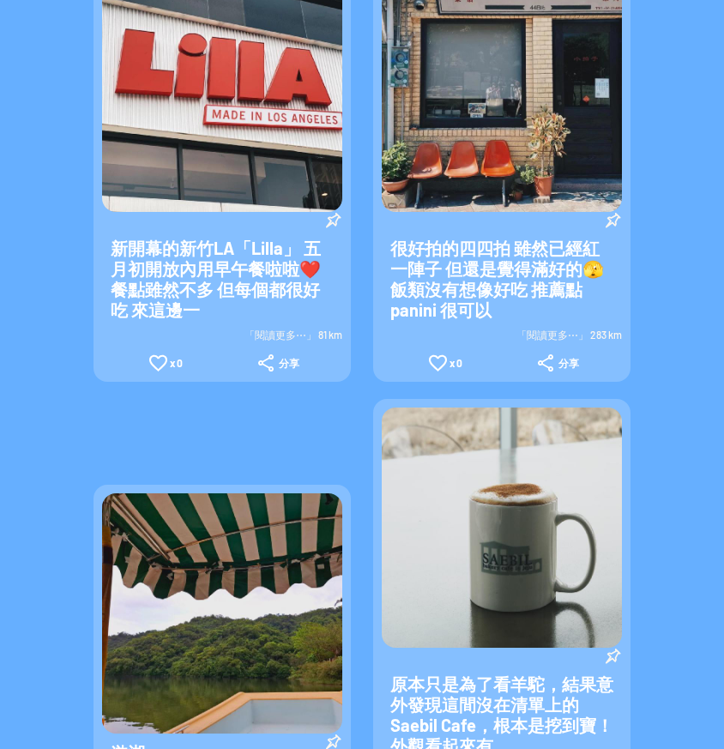
click at [531, 126] on img at bounding box center [502, 92] width 240 height 240
click at [552, 515] on img at bounding box center [502, 527] width 240 height 240
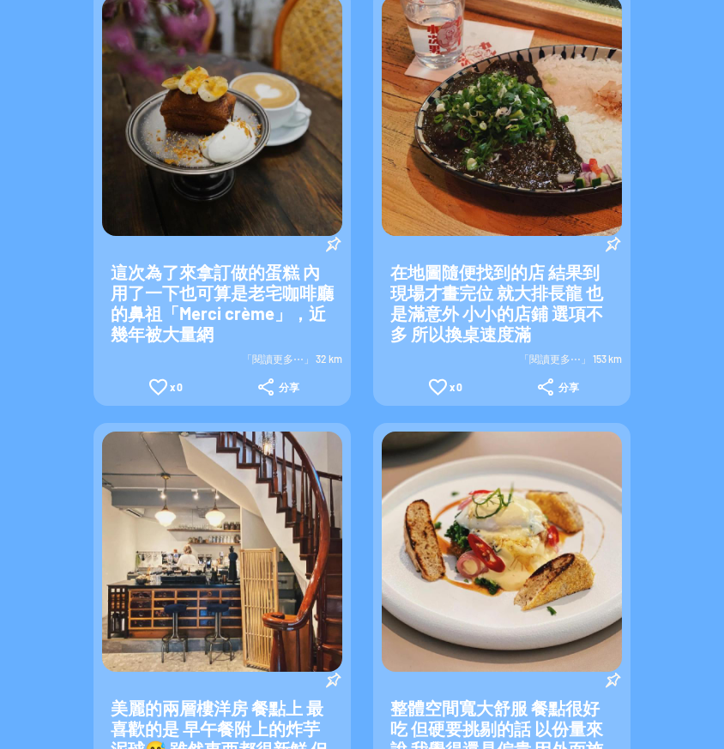
scroll to position [0, 0]
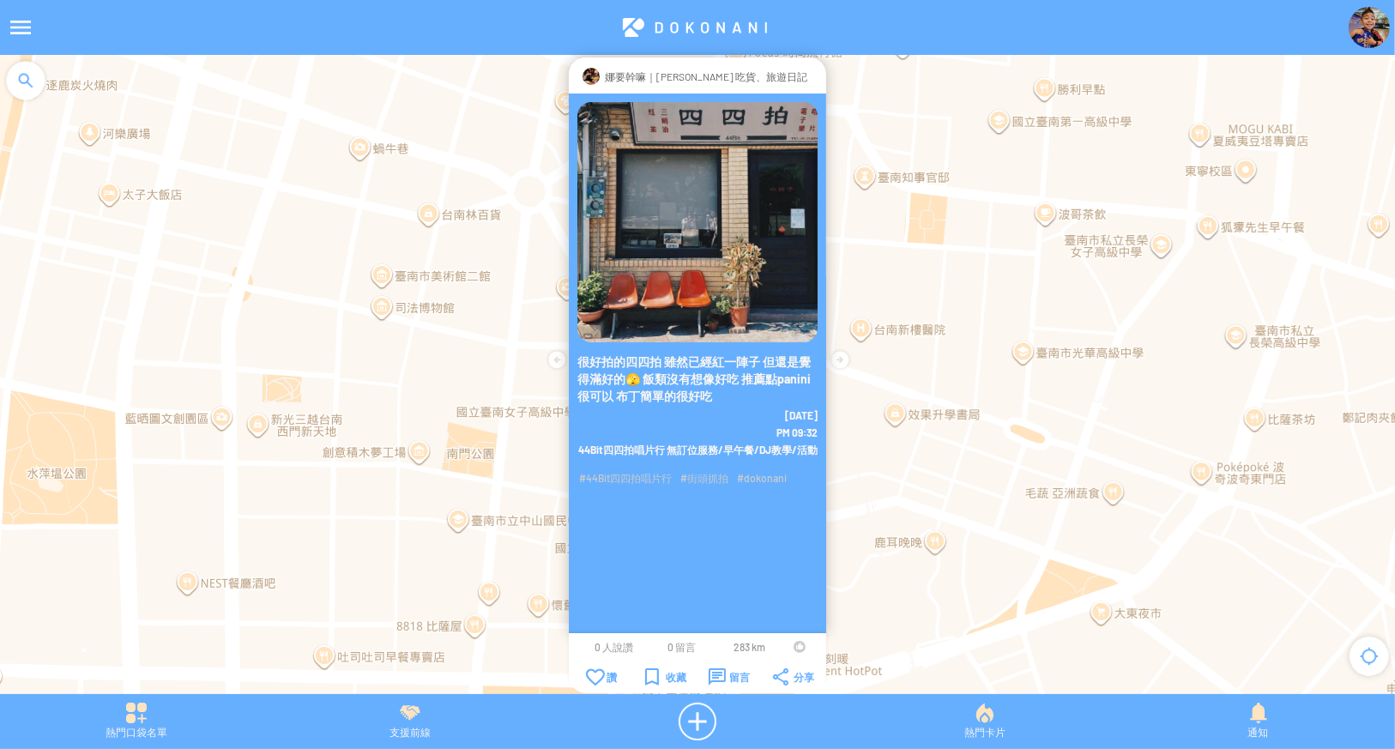
click at [814, 75] on div at bounding box center [814, 76] width 0 height 17
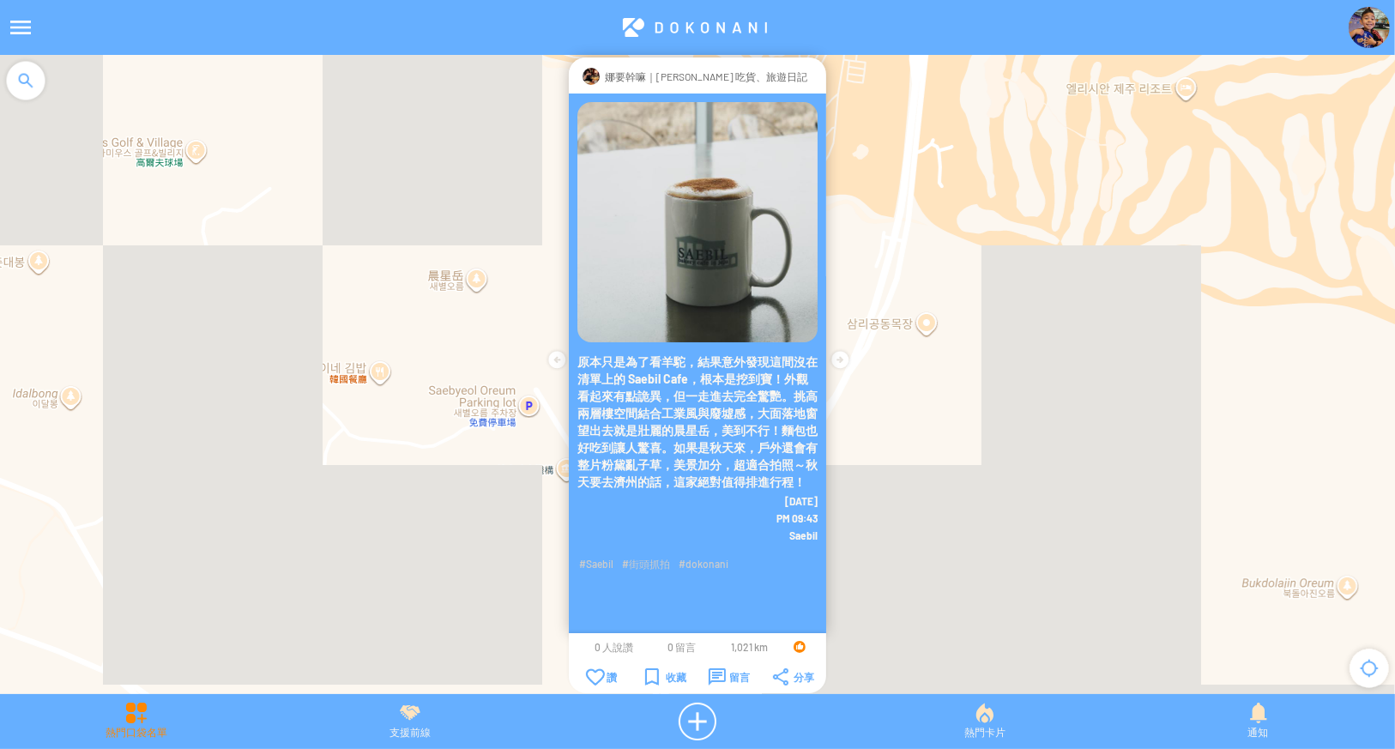
click at [148, 707] on div "熱門口袋名單" at bounding box center [137, 721] width 274 height 38
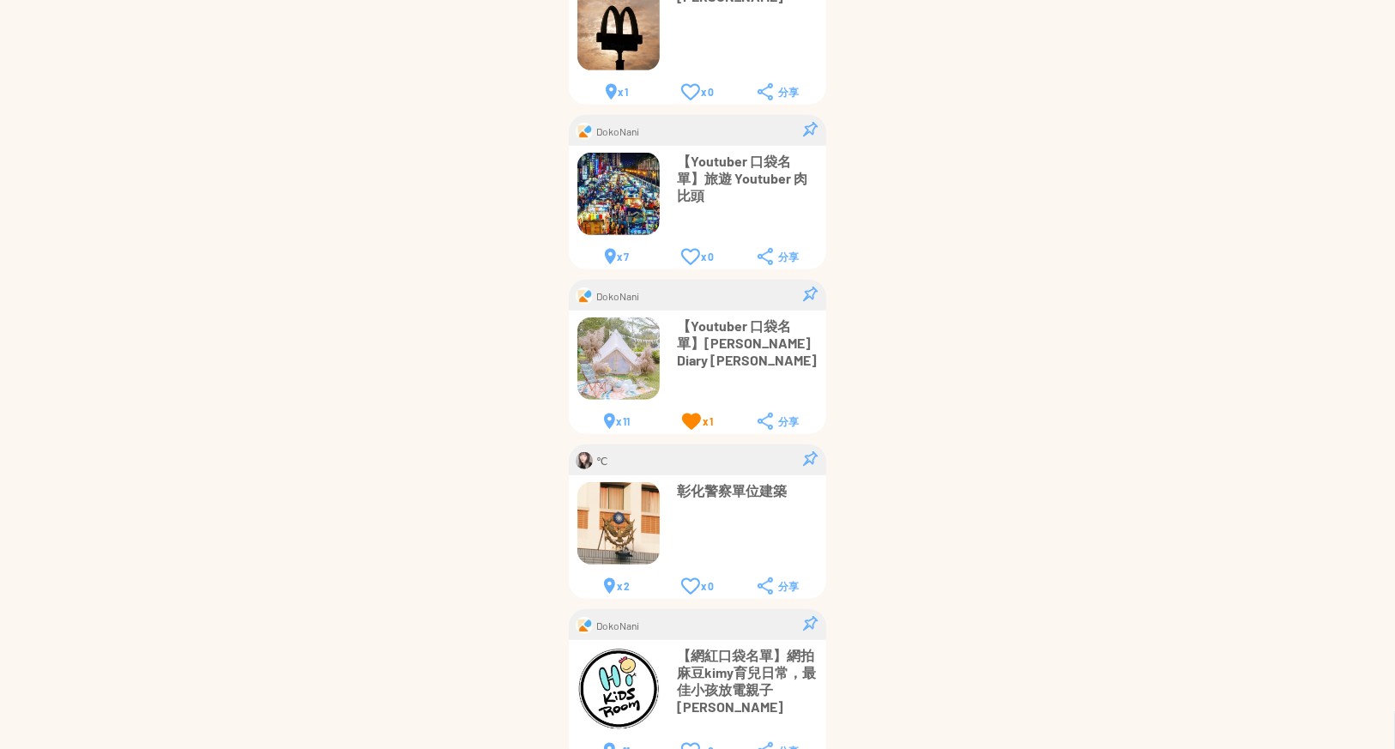
scroll to position [835, 0]
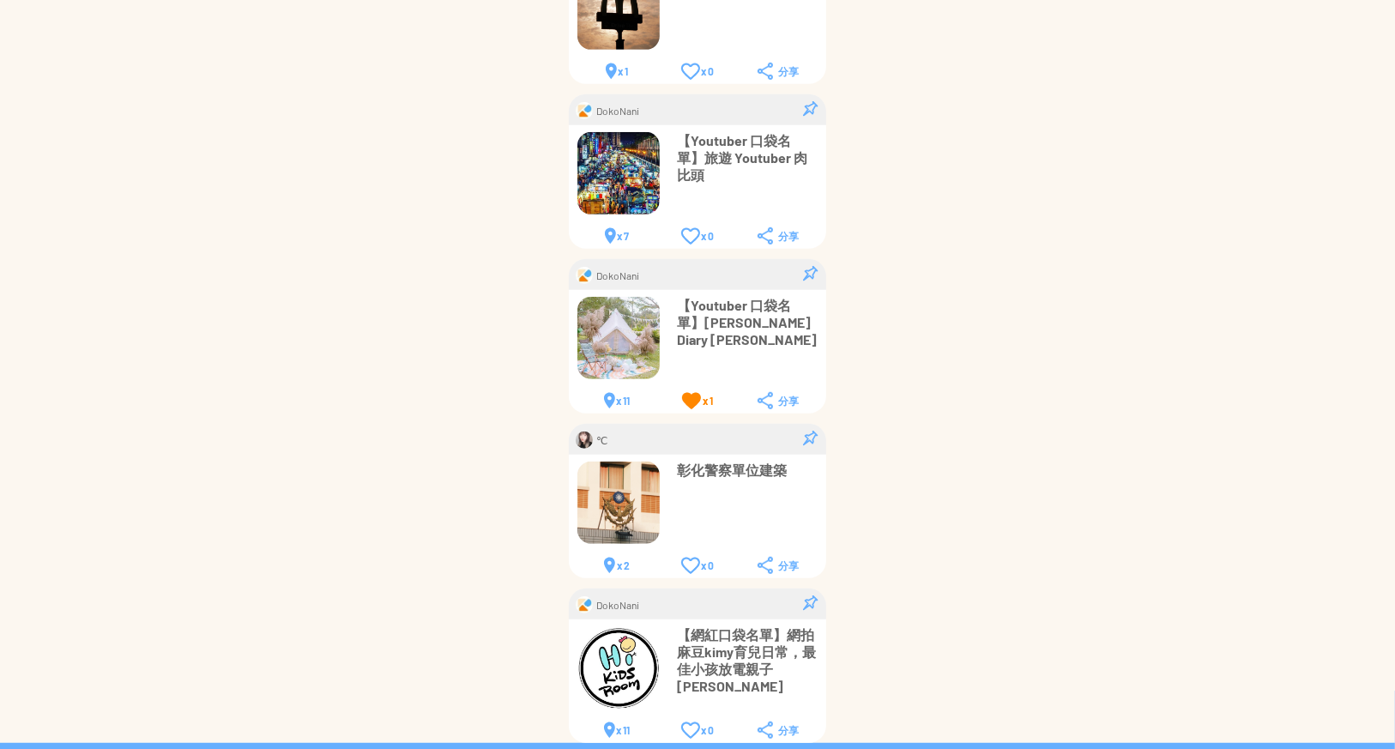
click at [727, 632] on p "【網紅口袋名單】網拍麻豆kimy育兒日常，最佳小孩放電親子景" at bounding box center [747, 660] width 141 height 69
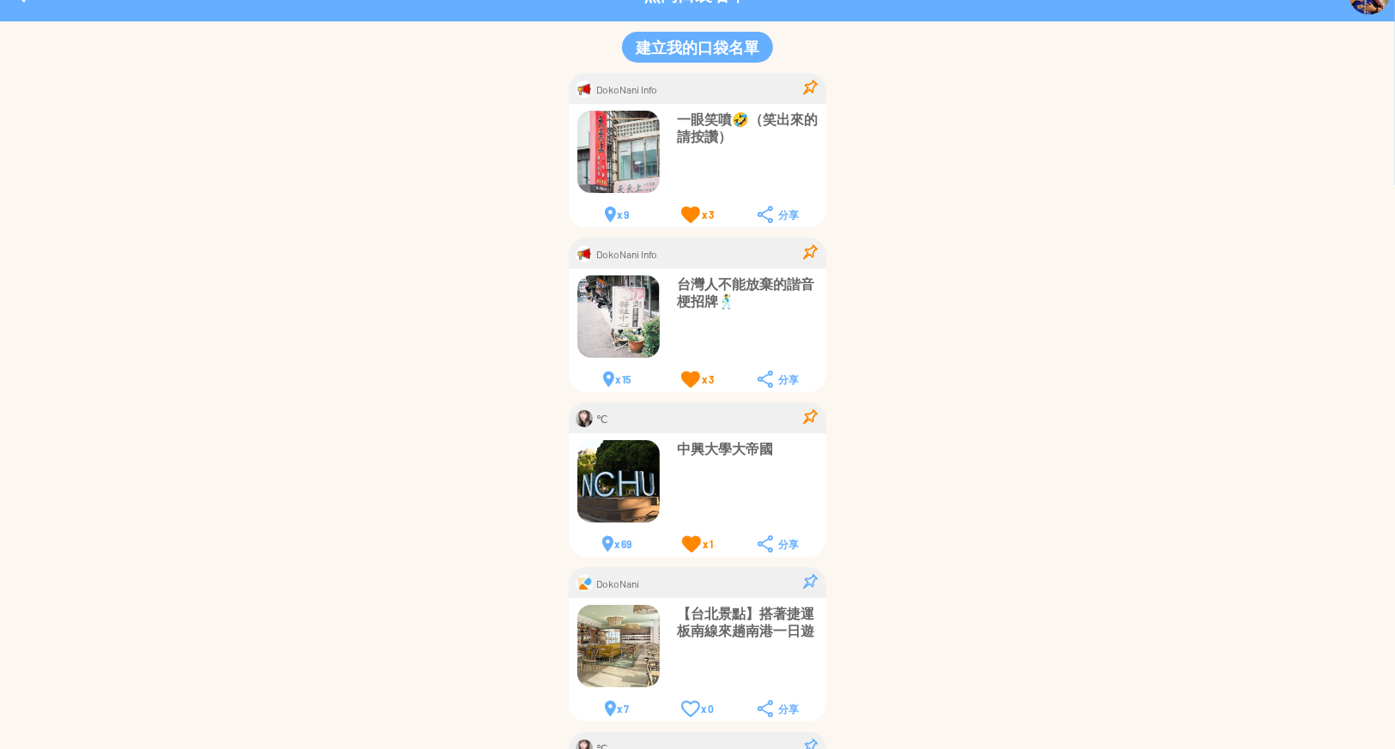
scroll to position [0, 0]
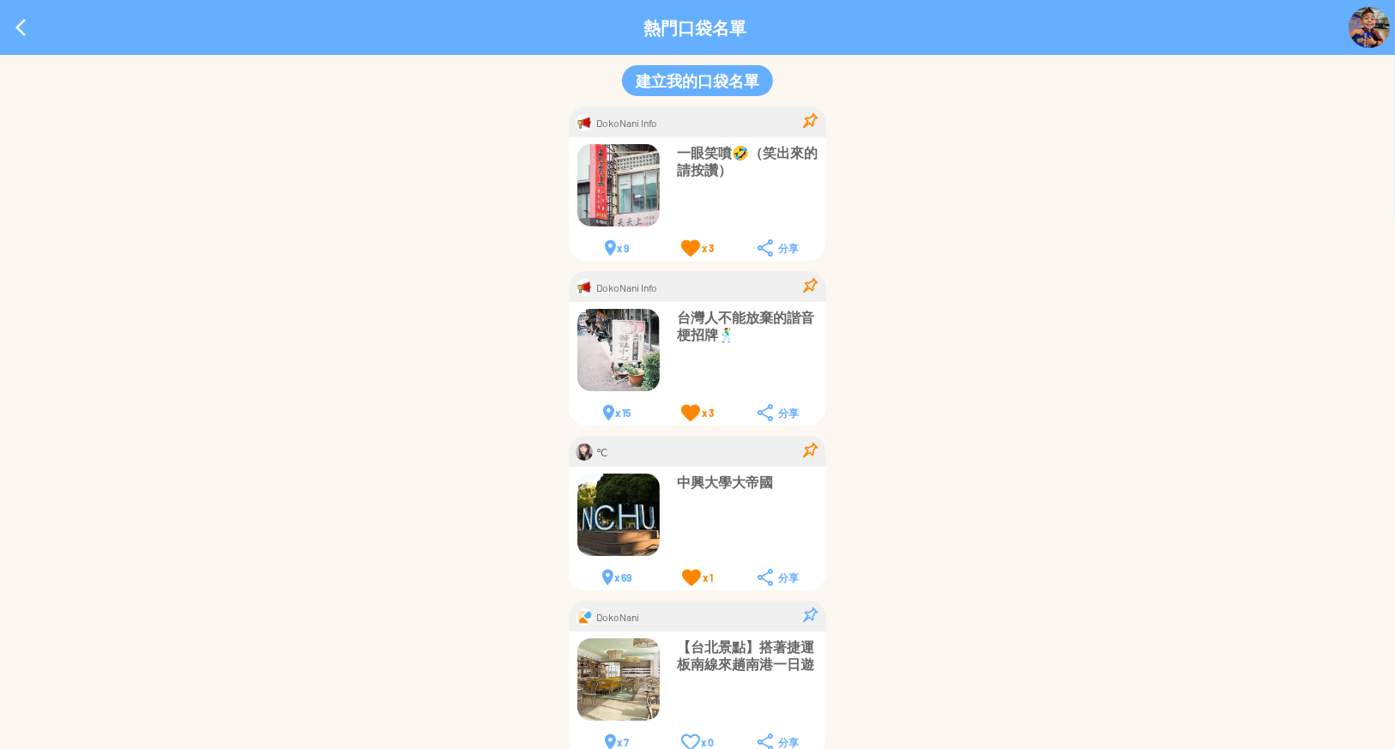
click at [759, 152] on p "一眼笑噴🤣（笑出來的請按讚）" at bounding box center [747, 161] width 141 height 34
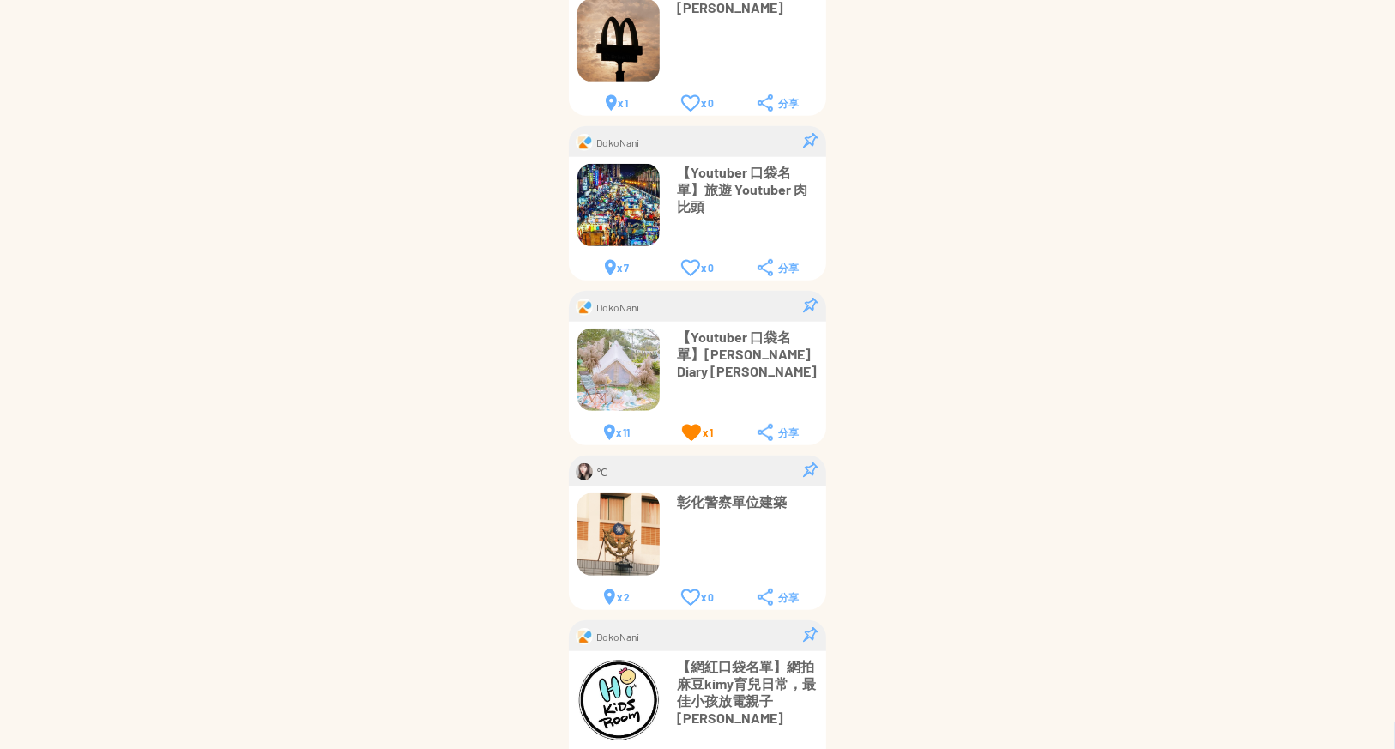
scroll to position [835, 0]
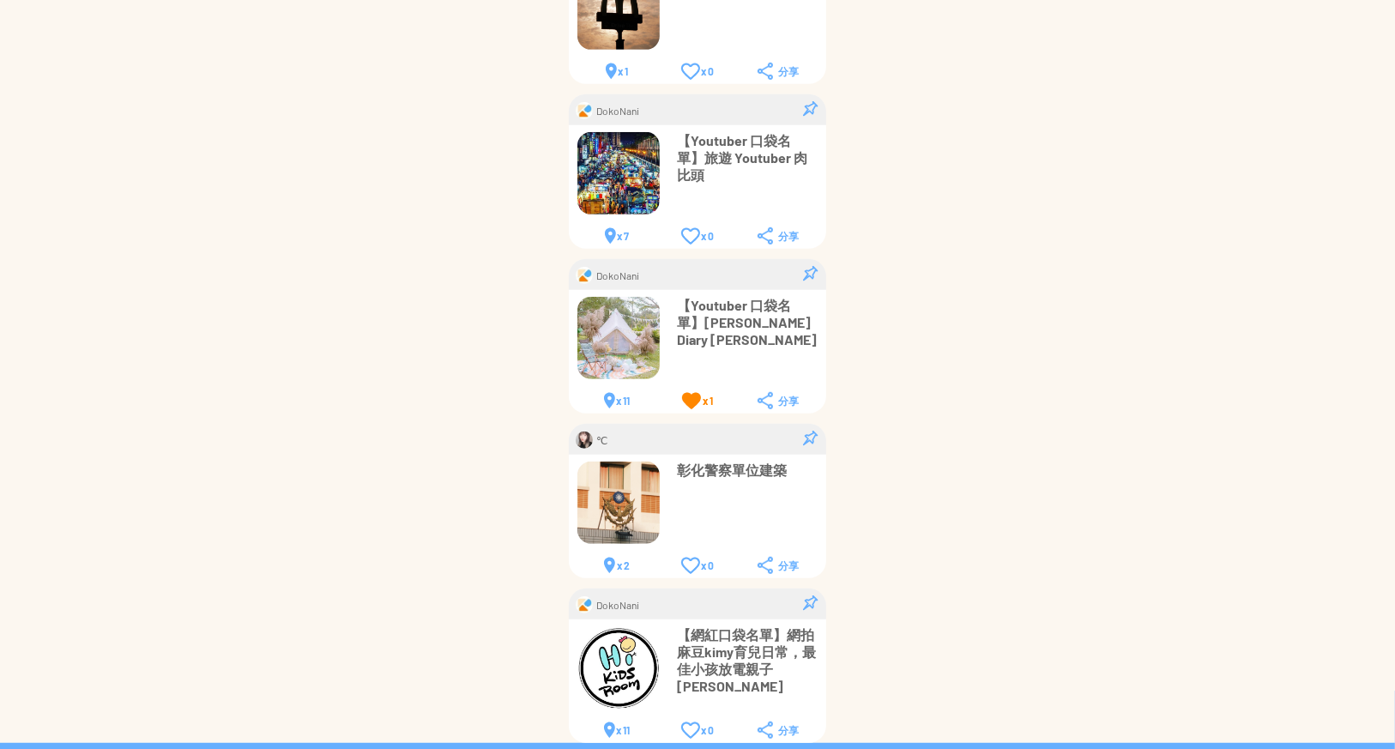
click at [741, 647] on p "【網紅口袋名單】網拍麻豆kimy育兒日常，最佳小孩放電親子景" at bounding box center [747, 660] width 141 height 69
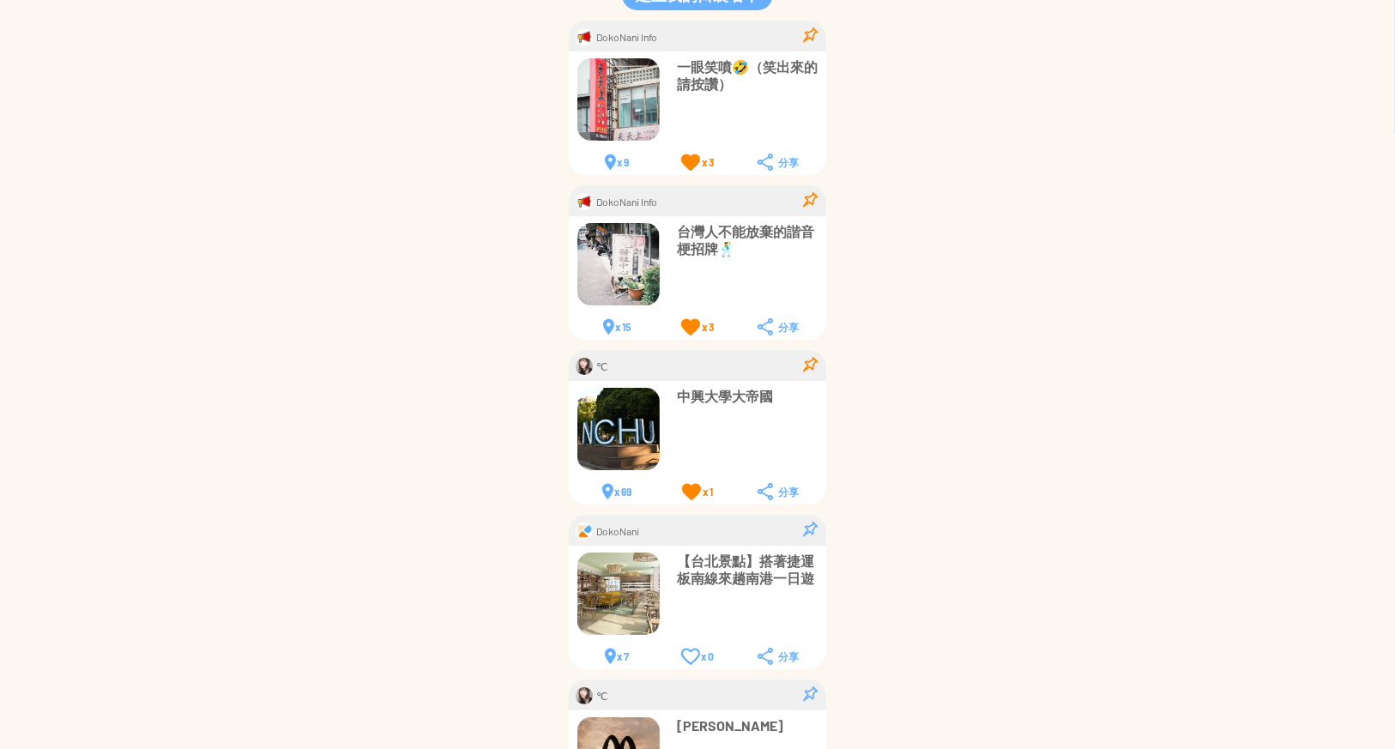
scroll to position [0, 0]
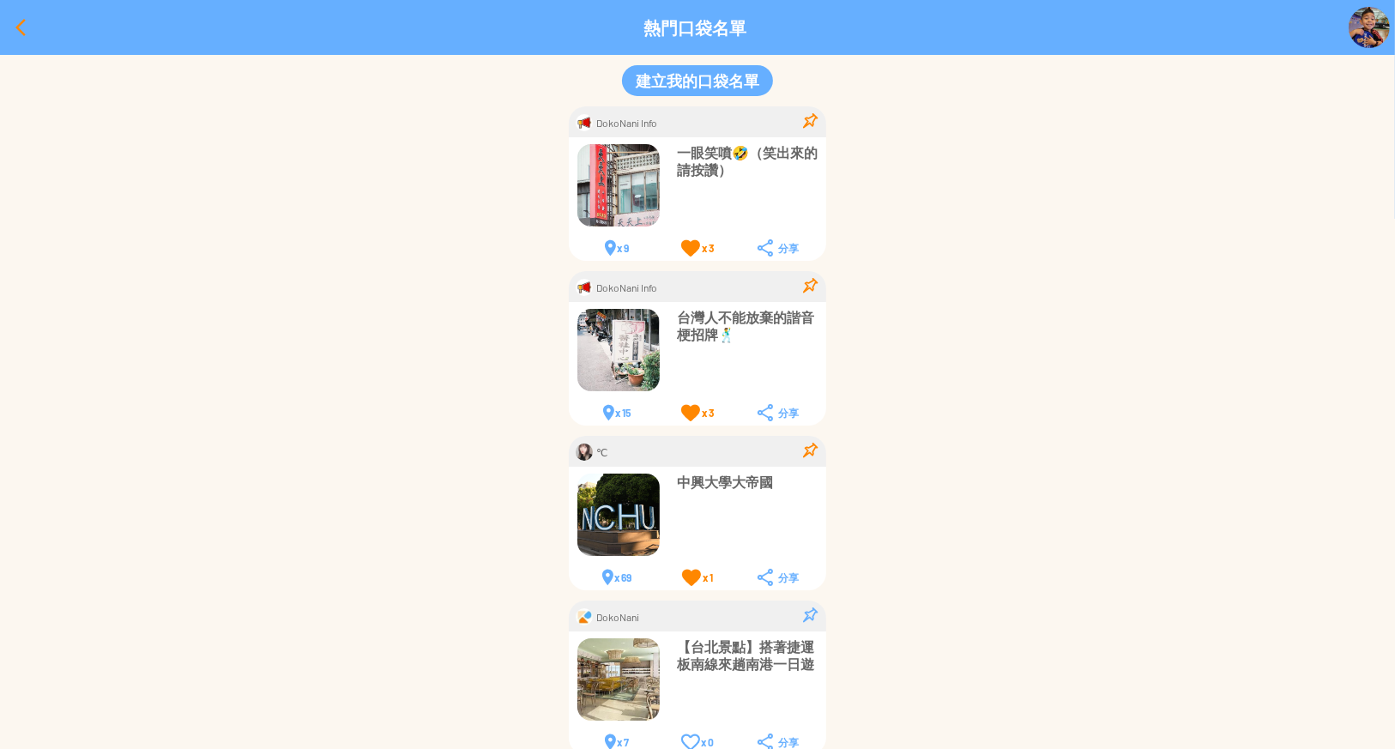
click at [24, 15] on div at bounding box center [20, 27] width 41 height 41
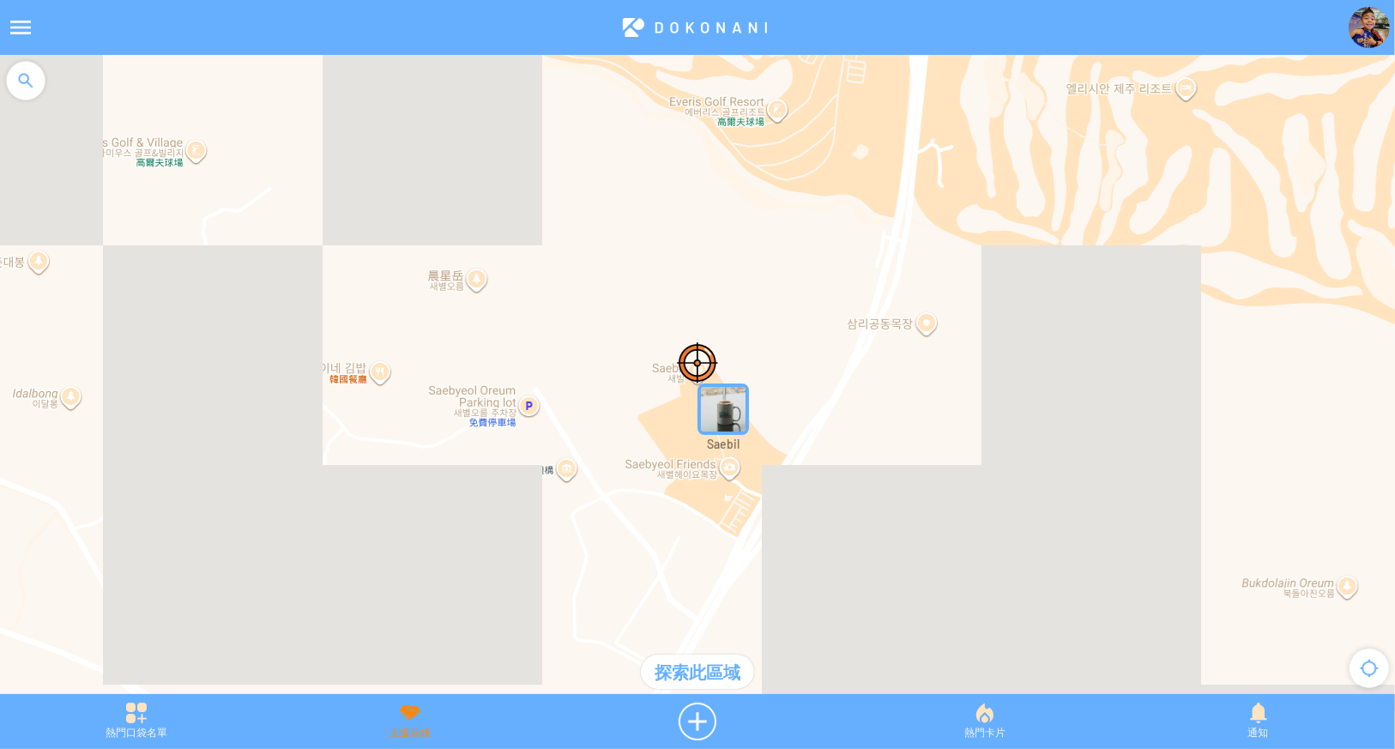
click at [397, 734] on div "支援前線" at bounding box center [411, 721] width 274 height 38
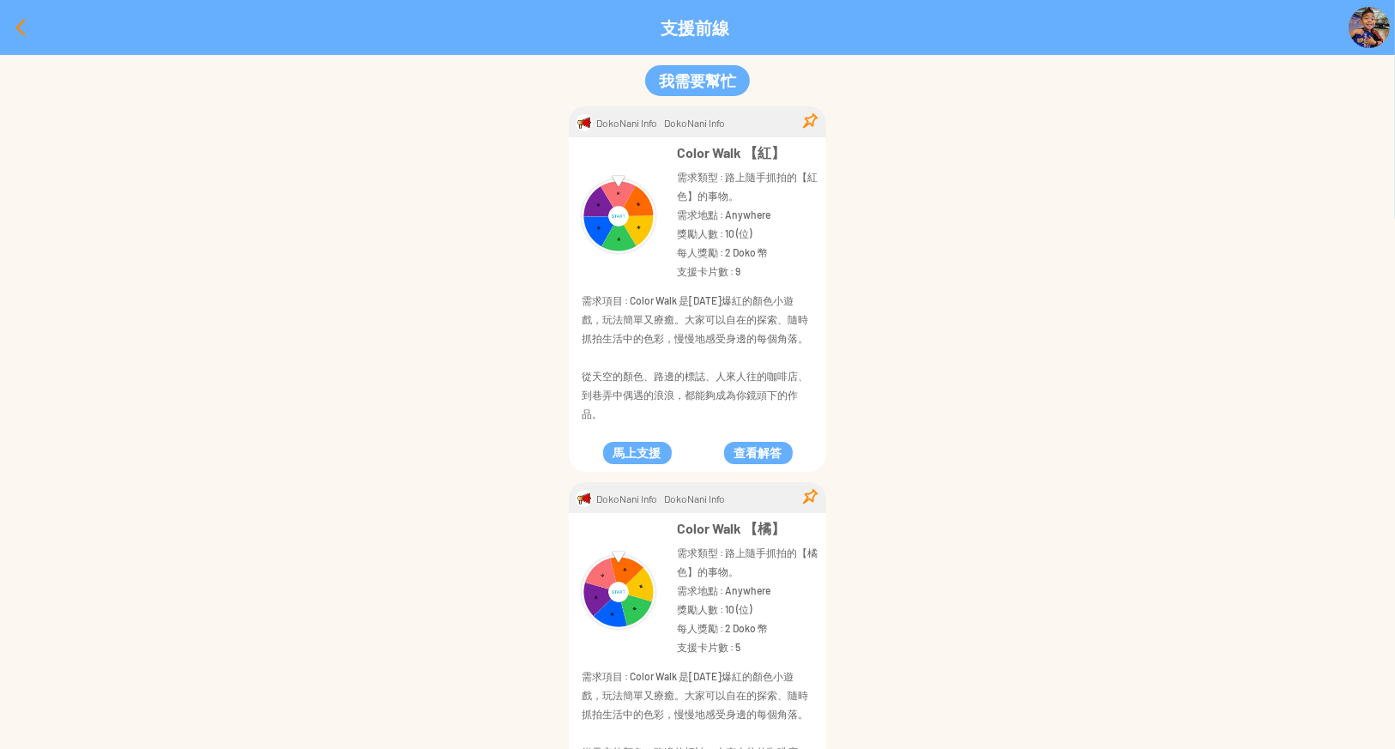
click at [14, 21] on div at bounding box center [20, 27] width 41 height 41
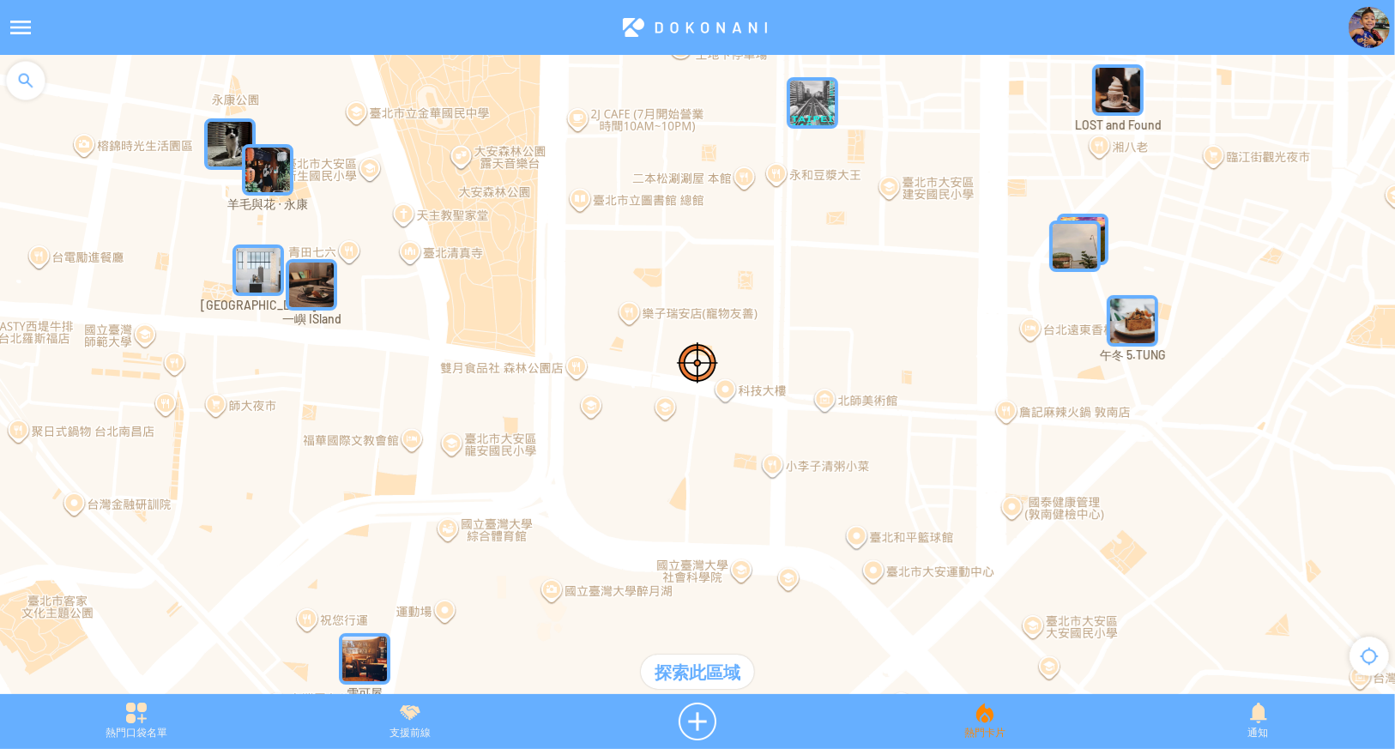
click at [964, 720] on div "熱門卡片" at bounding box center [984, 721] width 274 height 38
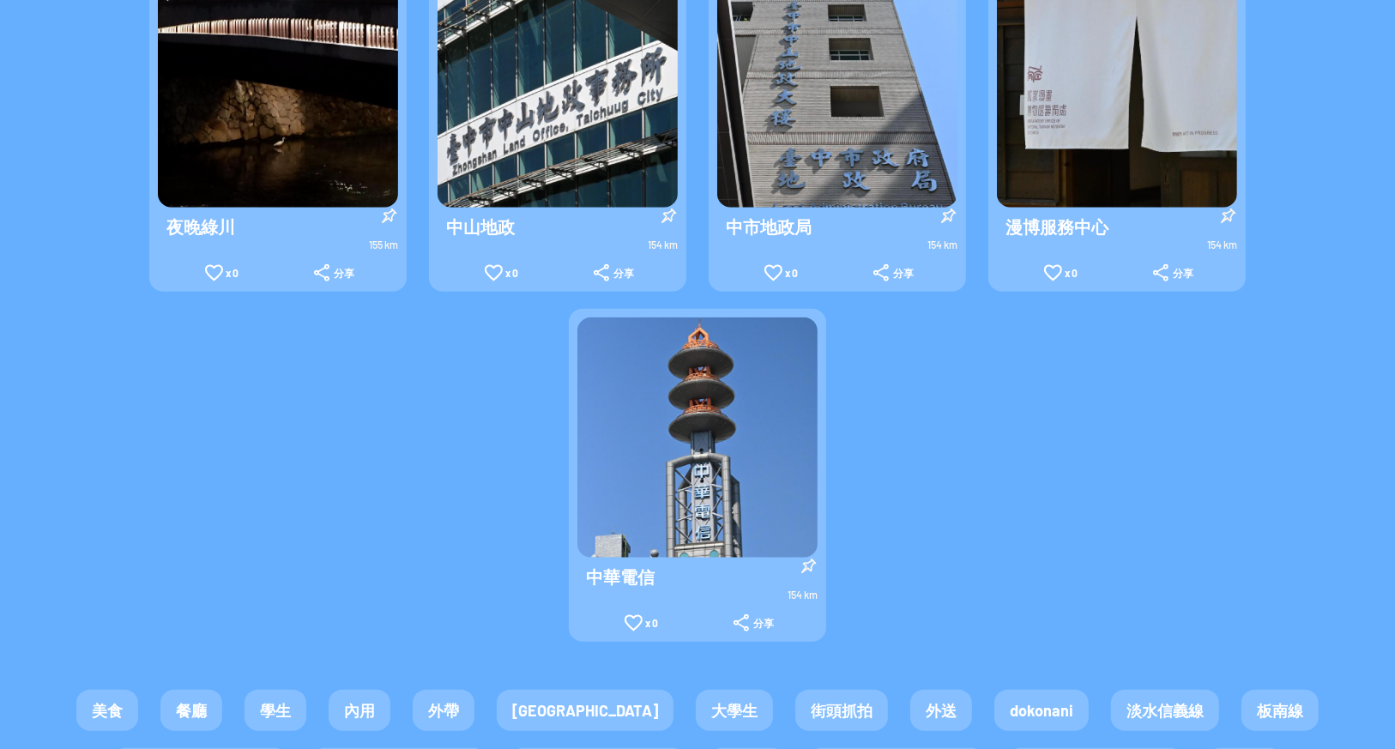
scroll to position [1458, 0]
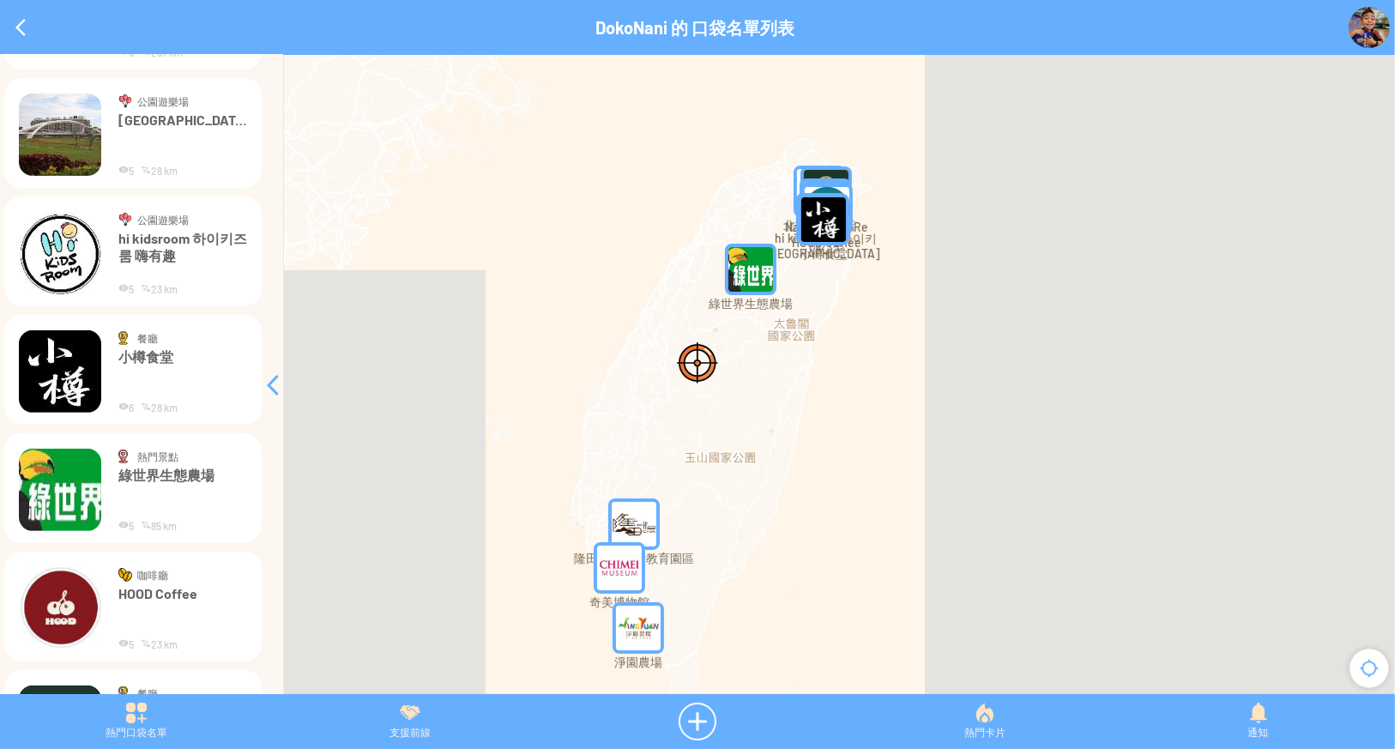
scroll to position [657, 0]
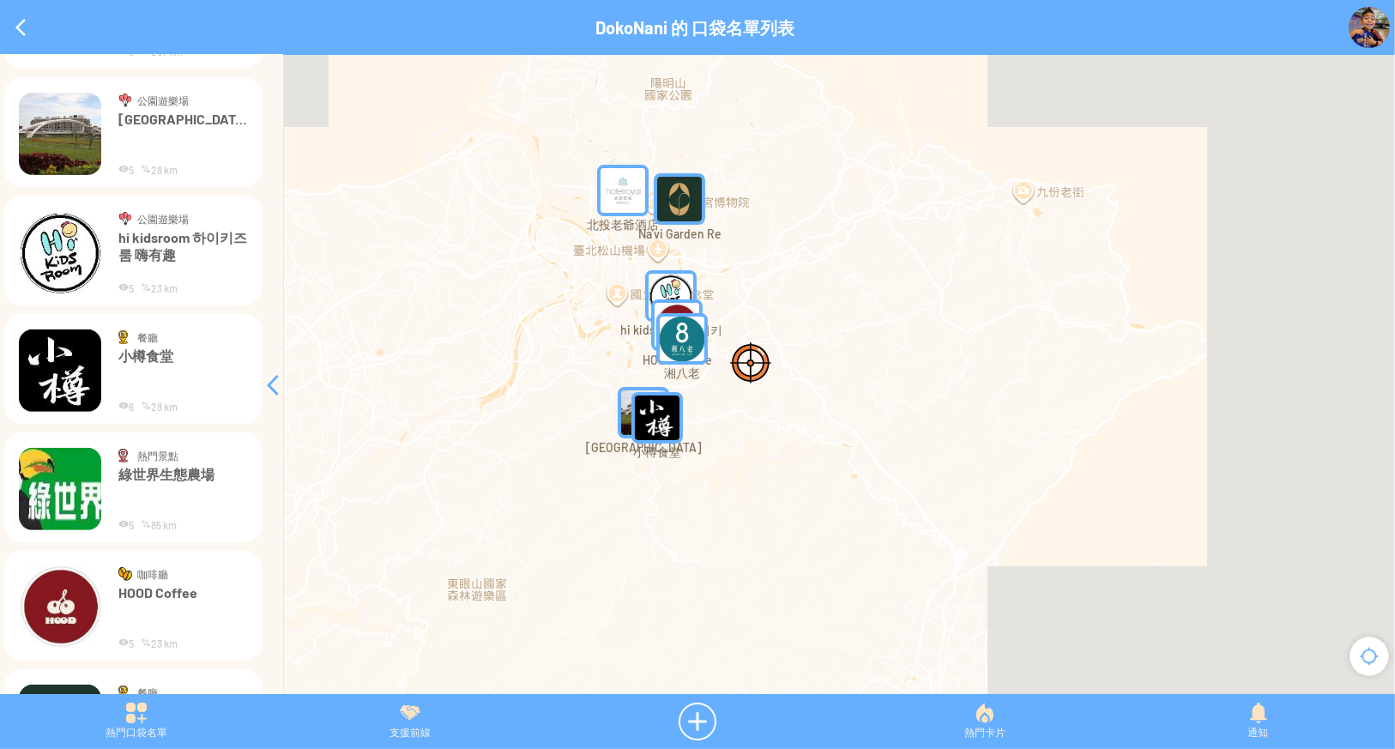
drag, startPoint x: 633, startPoint y: 264, endPoint x: 919, endPoint y: 270, distance: 285.7
click at [921, 268] on div at bounding box center [697, 383] width 1395 height 656
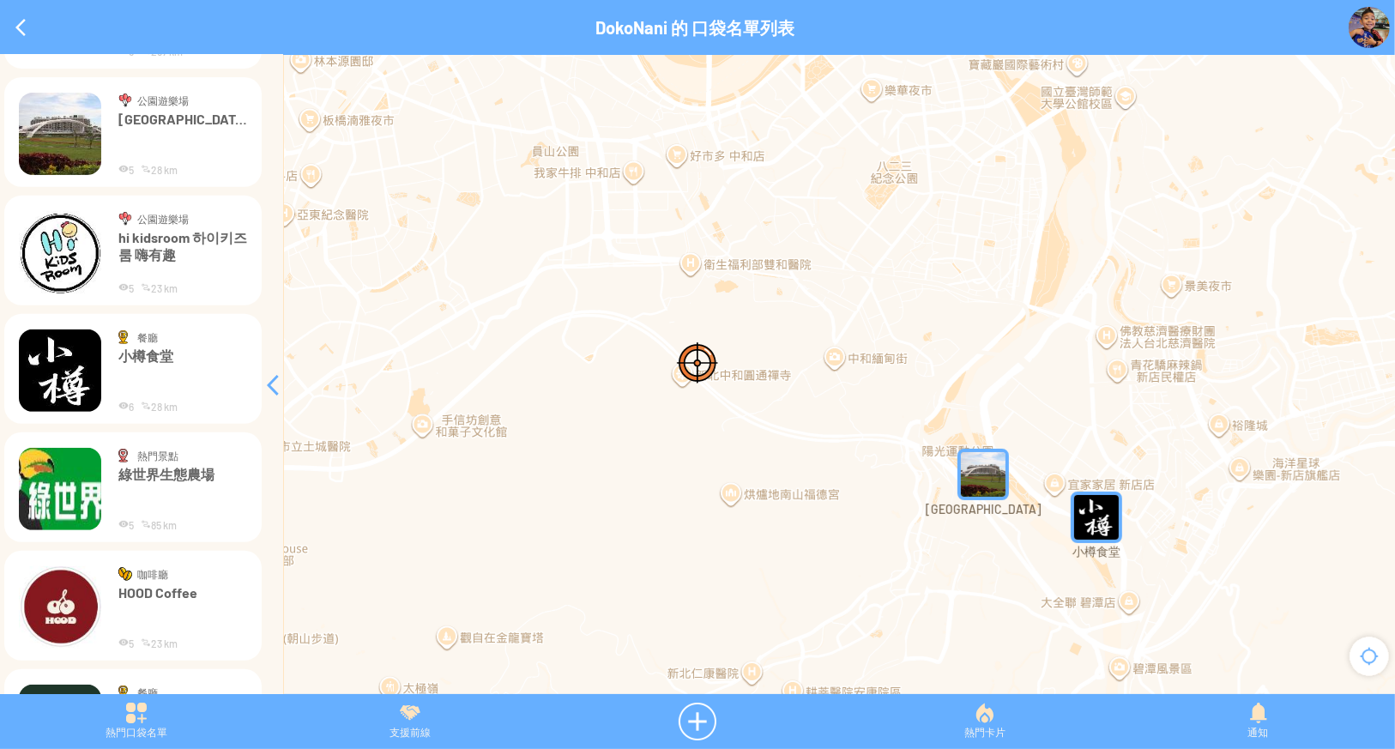
click at [980, 489] on img "陽光運動園區" at bounding box center [982, 474] width 51 height 51
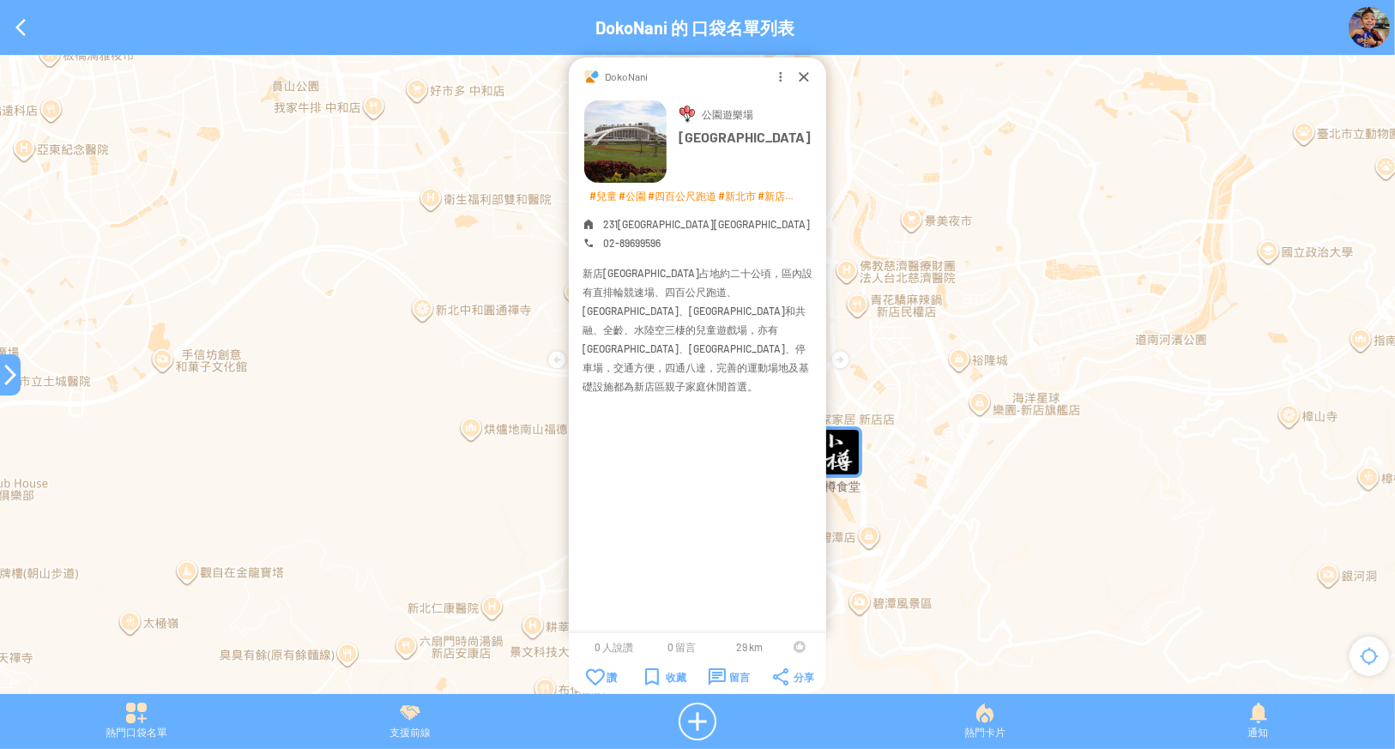
click at [801, 73] on div at bounding box center [803, 76] width 17 height 17
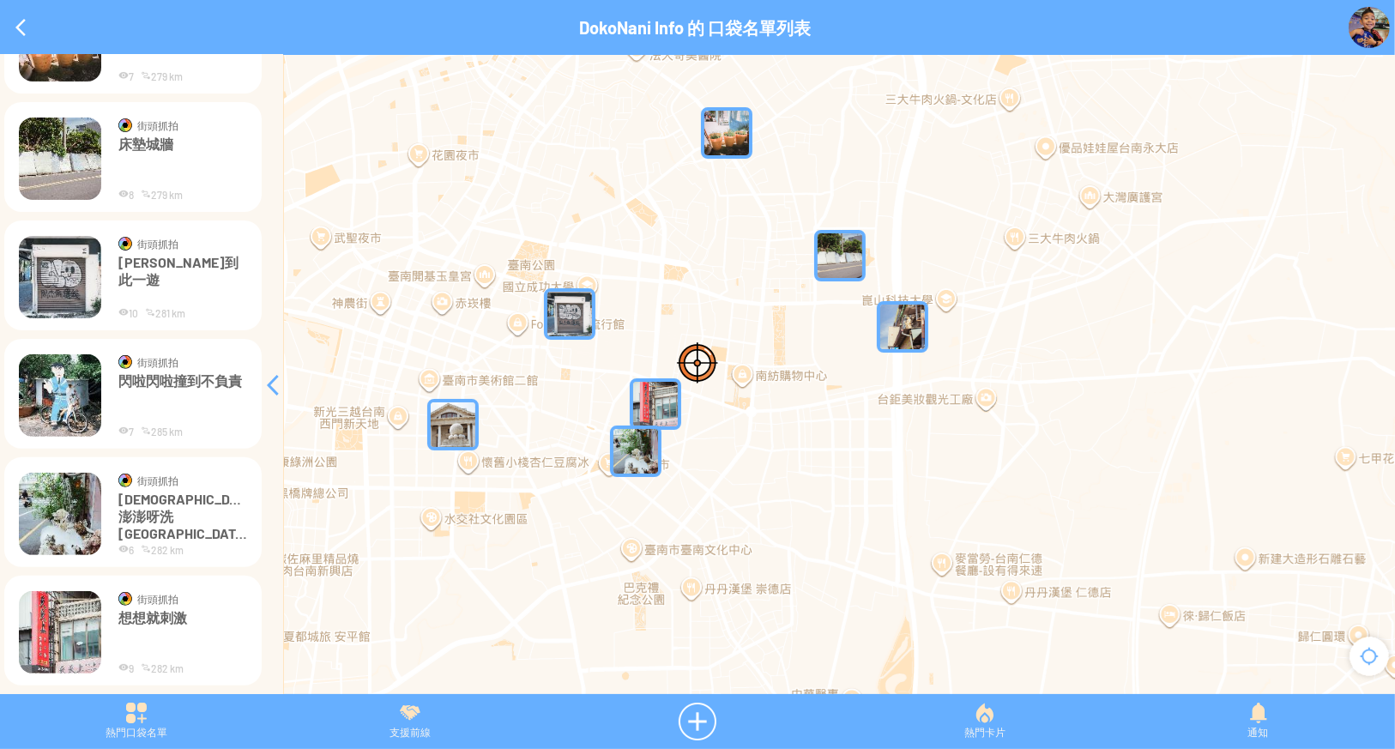
scroll to position [343, 0]
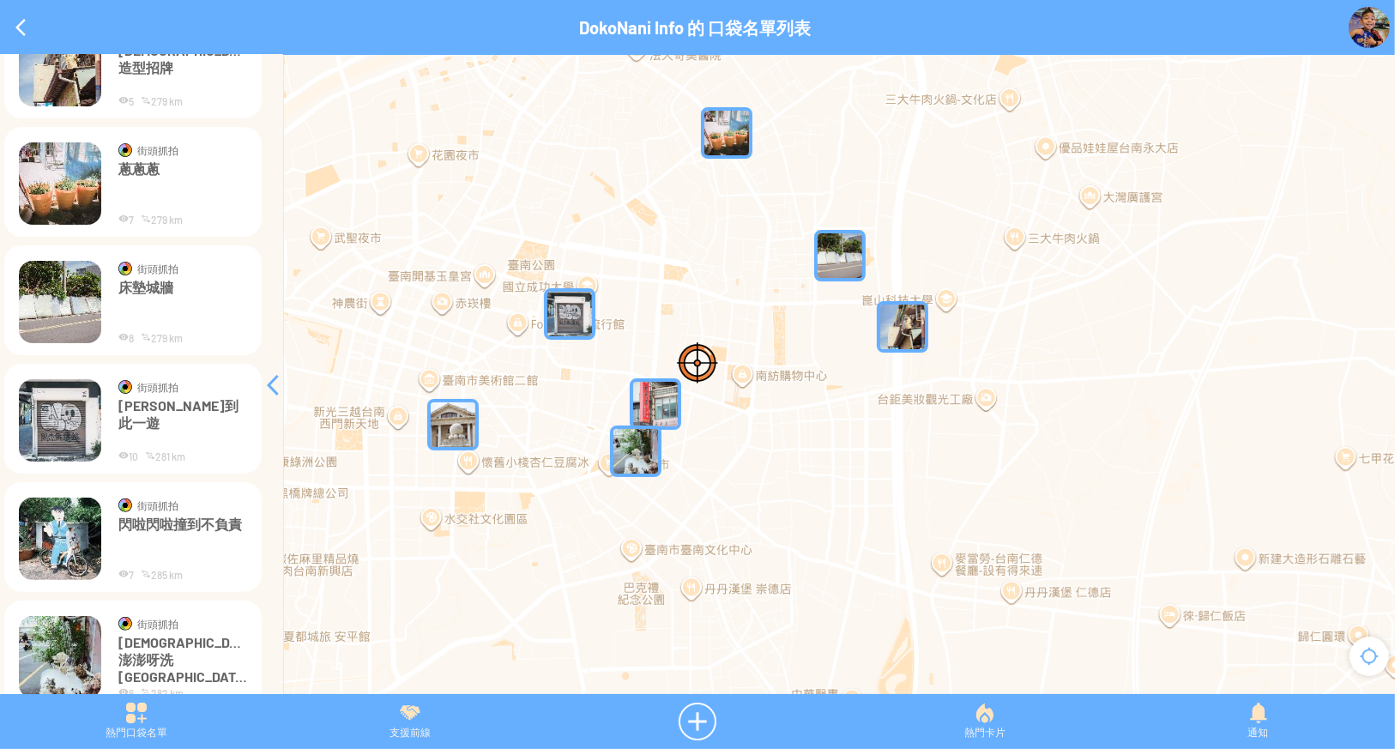
click at [164, 413] on p "周杰倫到此一遊" at bounding box center [182, 422] width 129 height 51
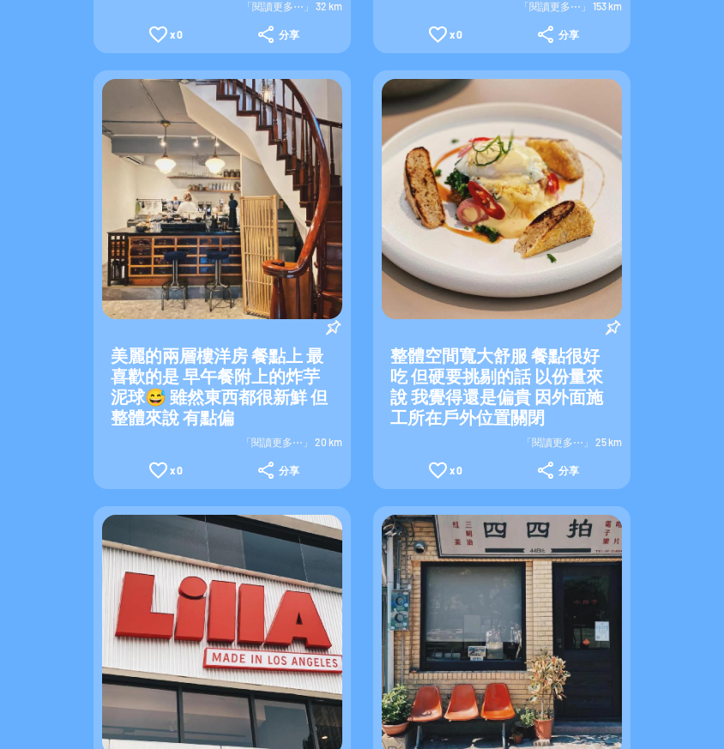
scroll to position [772, 0]
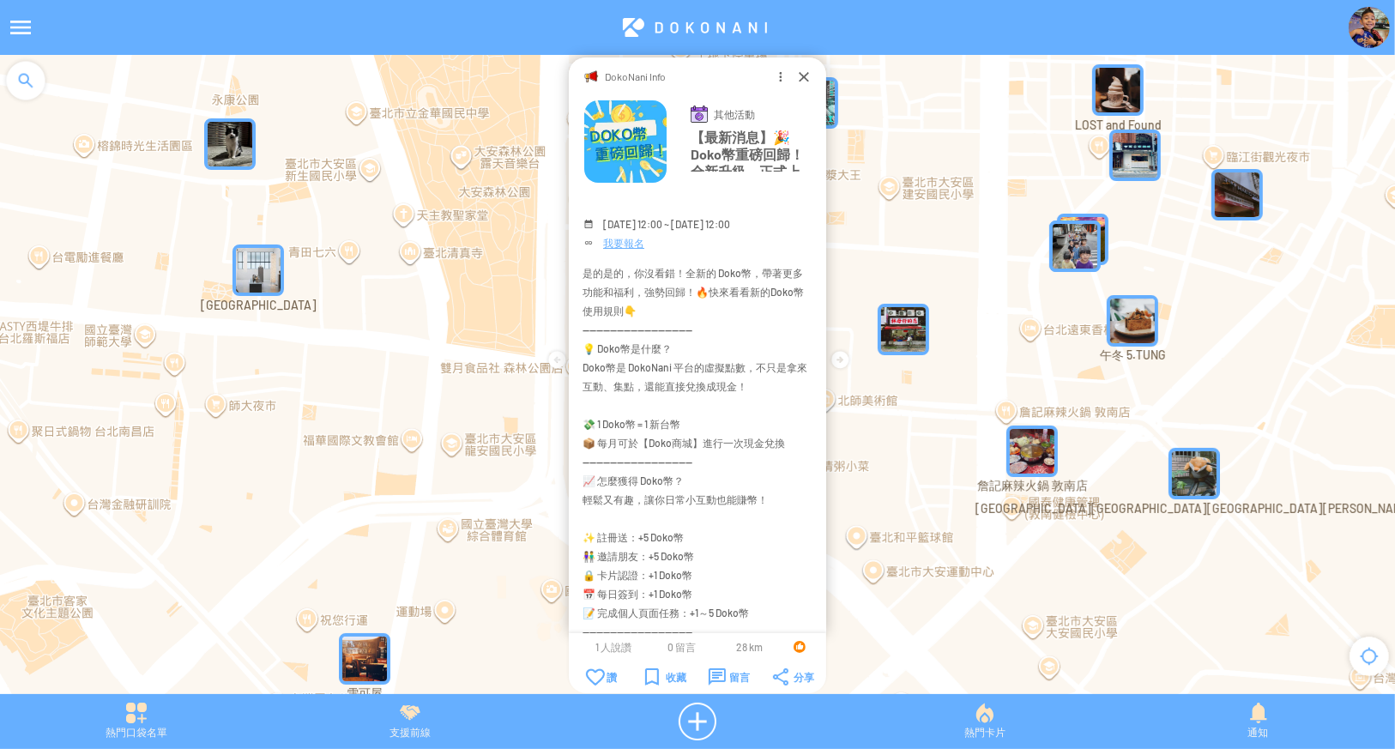
click at [984, 726] on div "熱門卡片" at bounding box center [984, 721] width 274 height 38
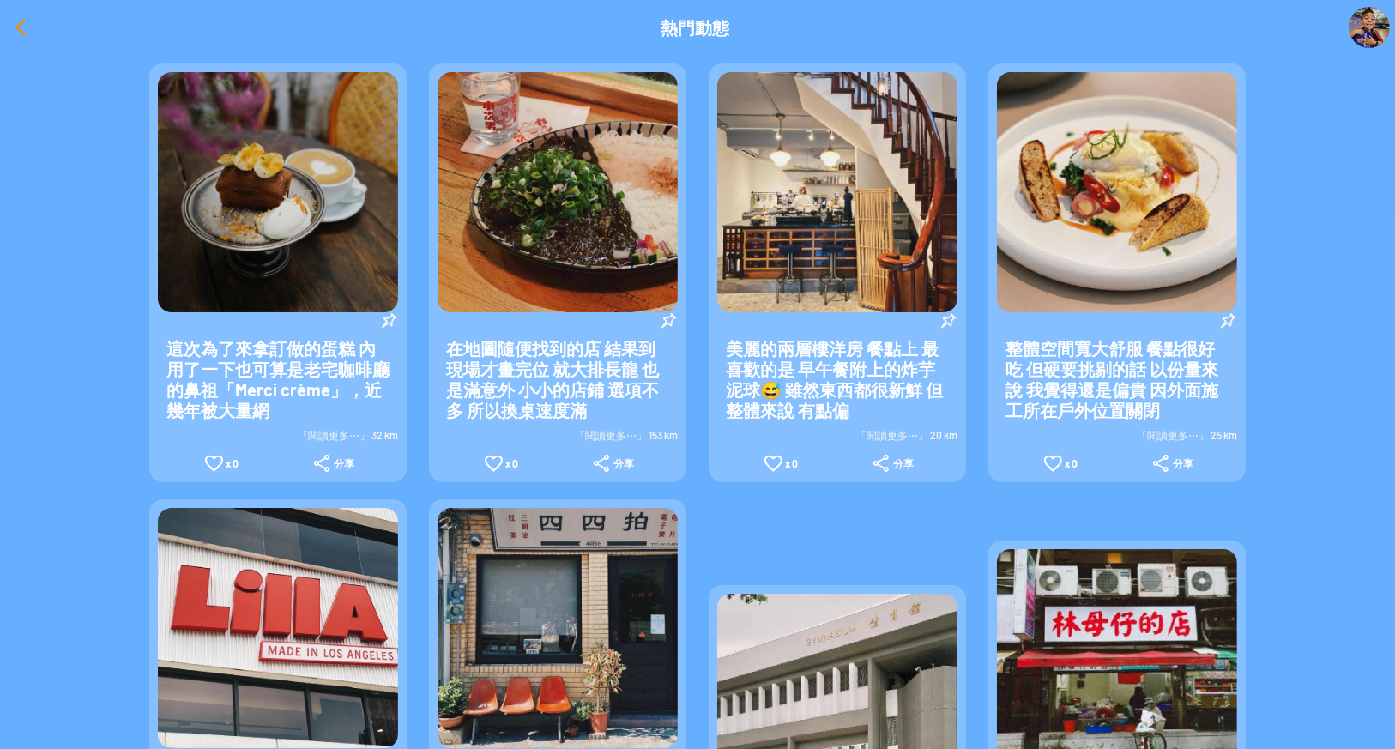
click at [9, 32] on div at bounding box center [20, 27] width 41 height 41
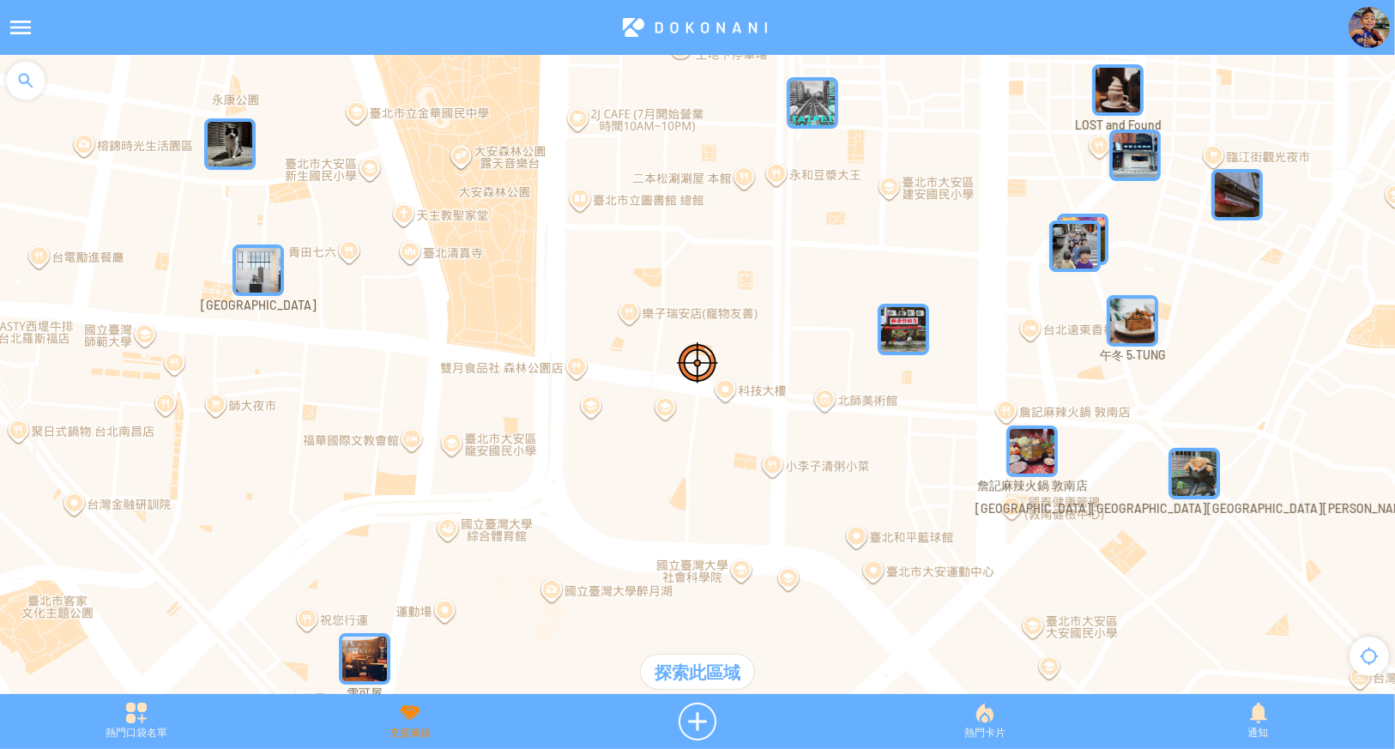
click at [397, 716] on div "支援前線" at bounding box center [411, 721] width 274 height 38
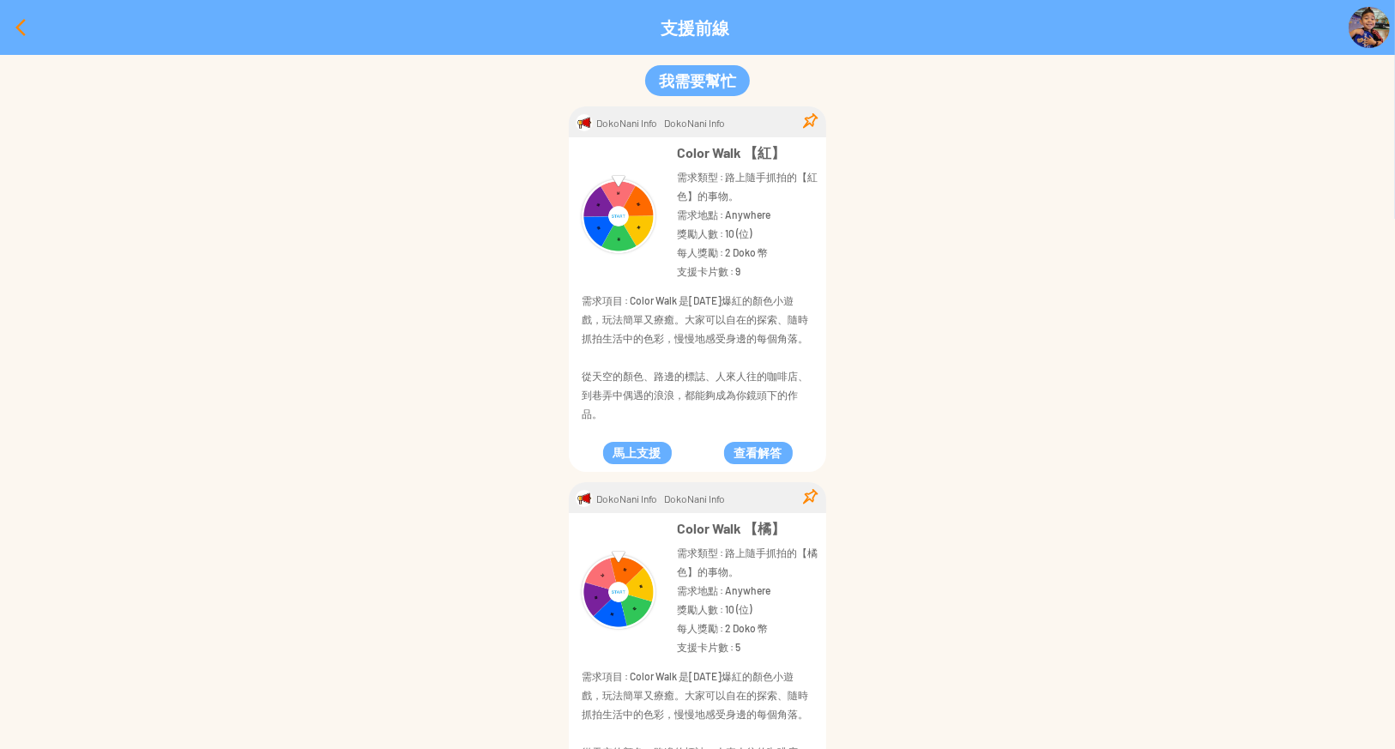
click at [14, 33] on div at bounding box center [20, 27] width 41 height 41
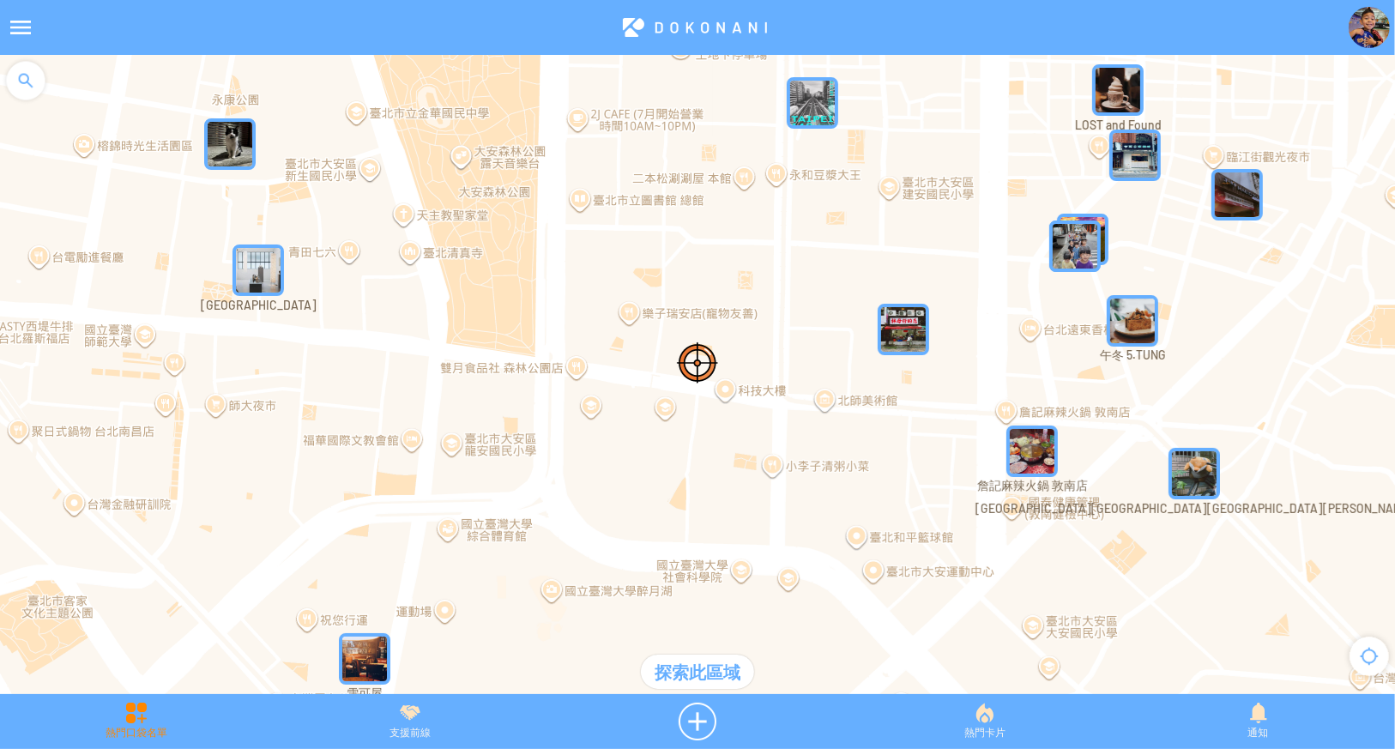
click at [141, 709] on div "熱門口袋名單" at bounding box center [137, 721] width 274 height 38
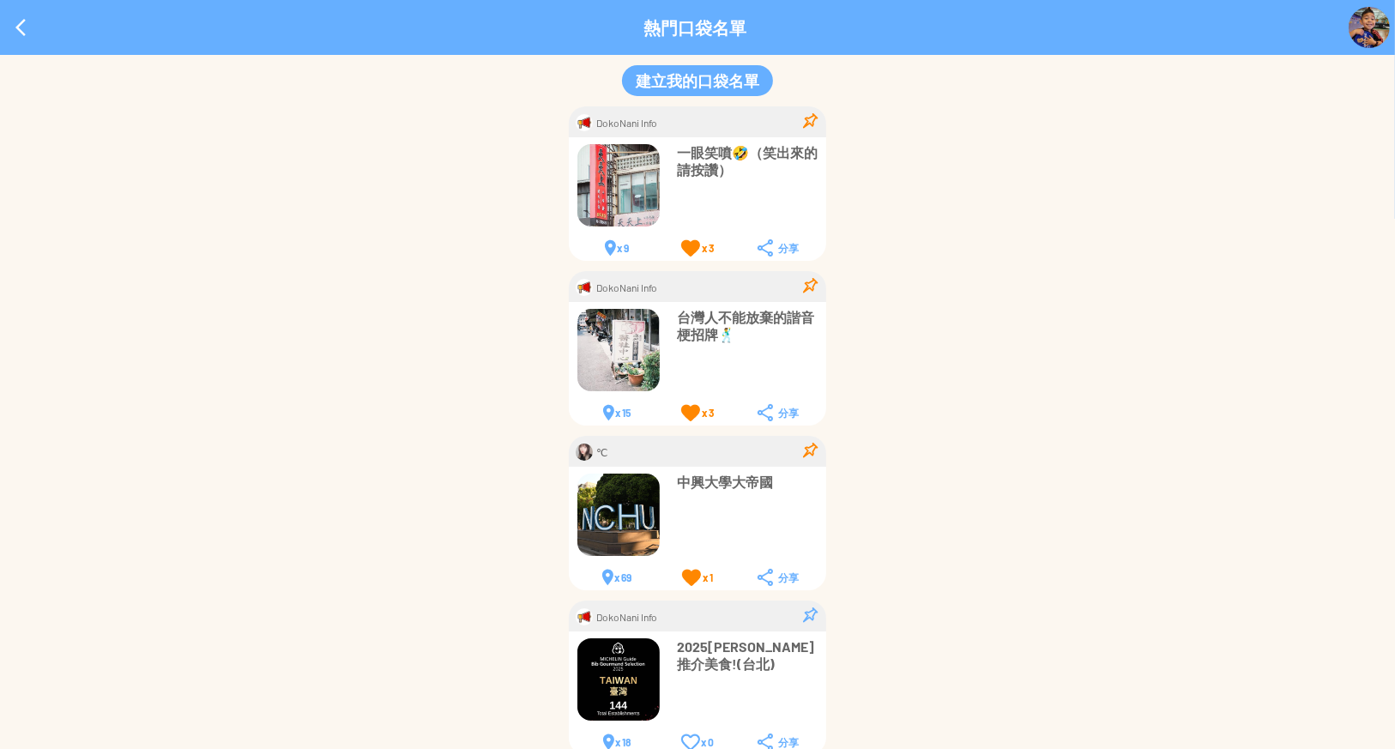
drag, startPoint x: 18, startPoint y: 34, endPoint x: 142, endPoint y: 30, distance: 123.6
click at [18, 33] on div at bounding box center [20, 27] width 41 height 41
